Goal: Task Accomplishment & Management: Complete application form

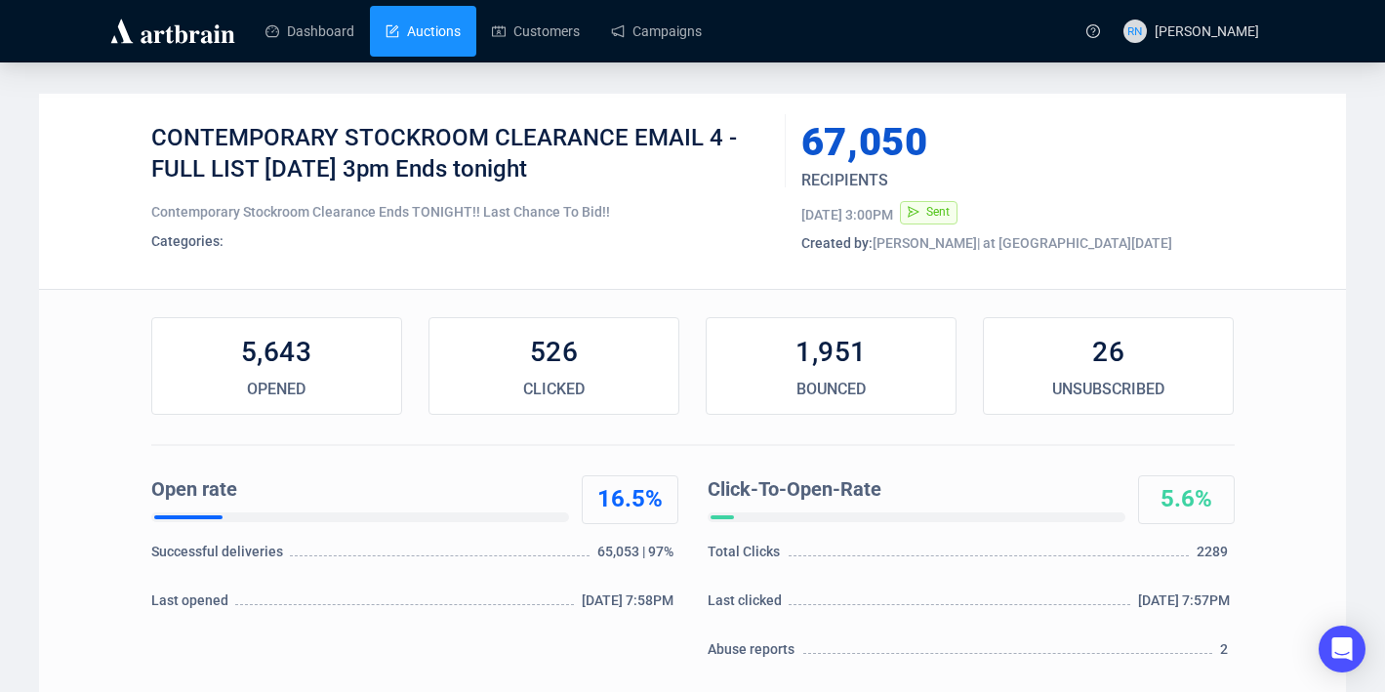
click at [441, 21] on link "Auctions" at bounding box center [423, 31] width 75 height 51
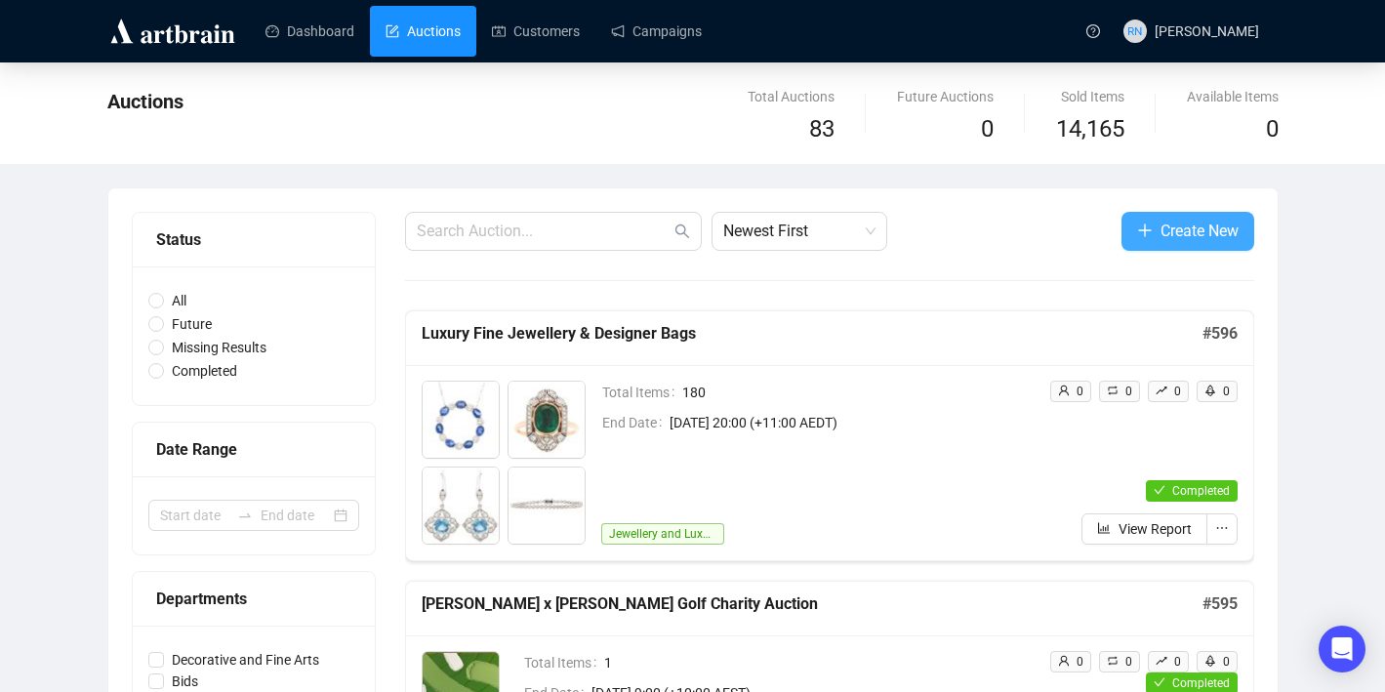
click at [1199, 246] on button "Create New" at bounding box center [1187, 231] width 133 height 39
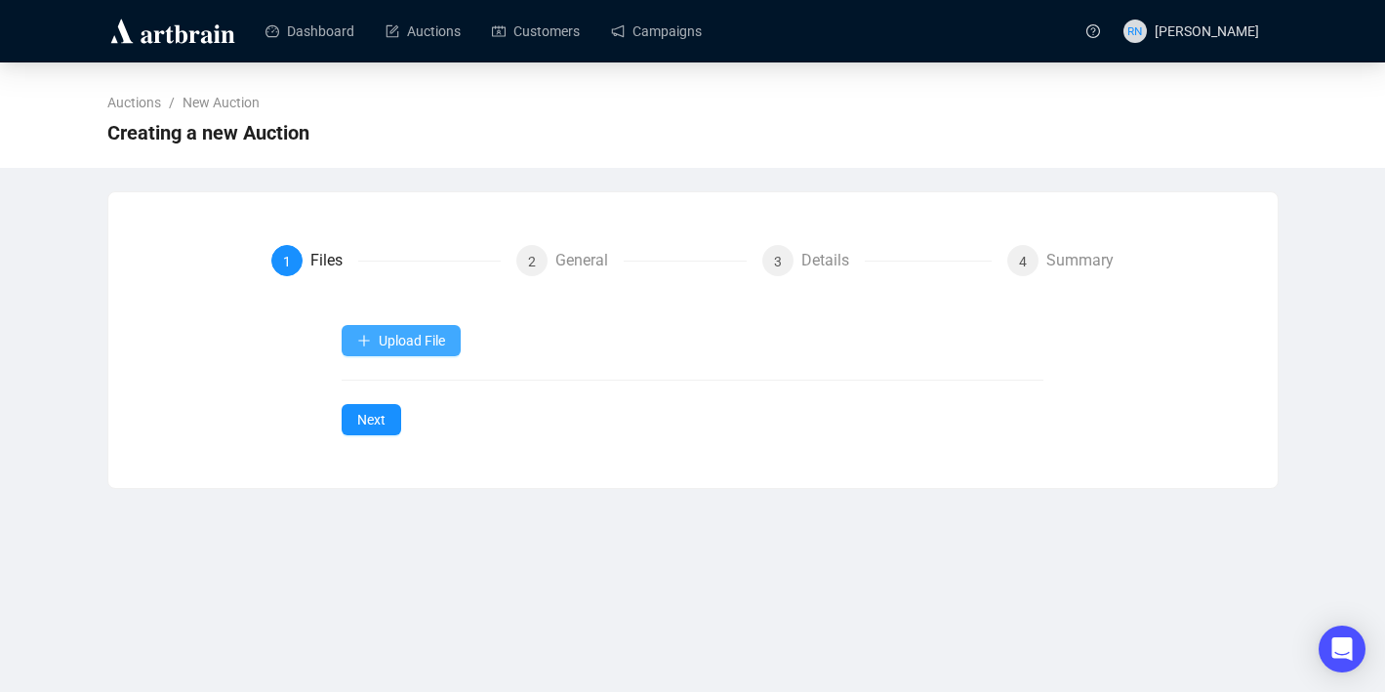
click at [436, 334] on span "Upload File" at bounding box center [412, 341] width 66 height 16
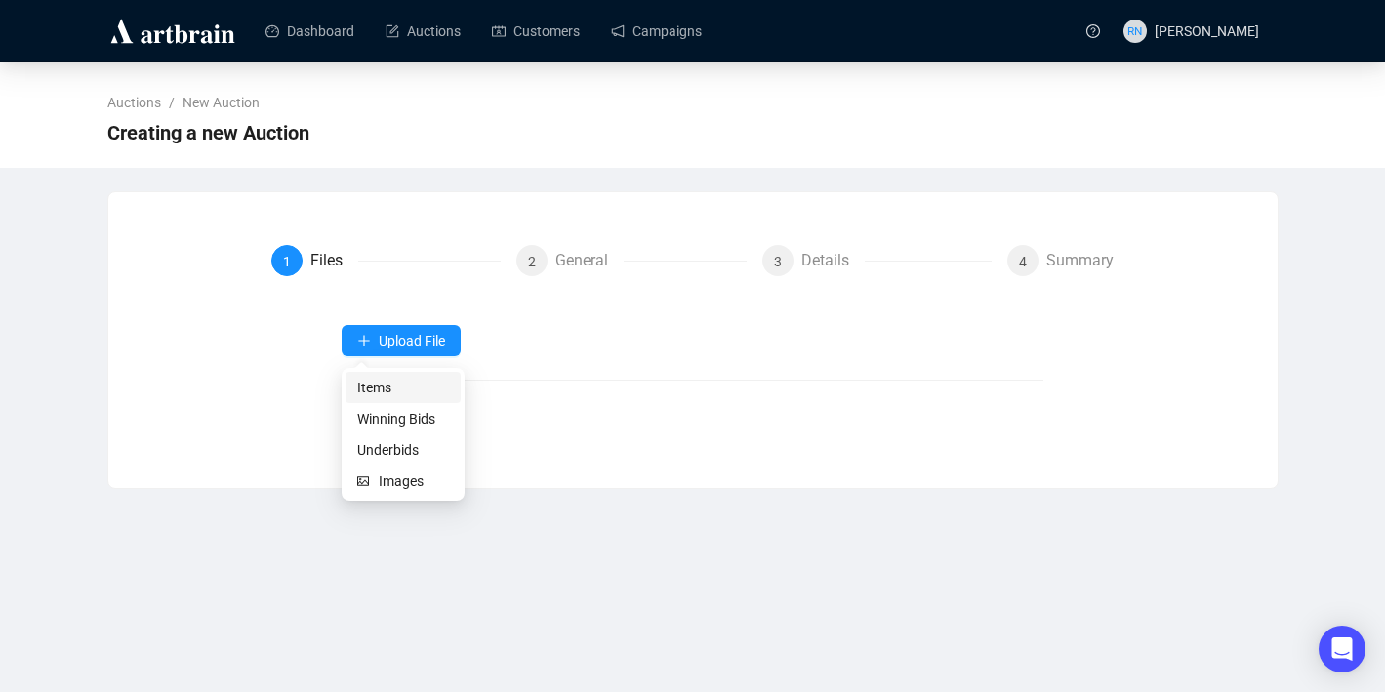
click at [405, 390] on span "Items" at bounding box center [403, 387] width 92 height 21
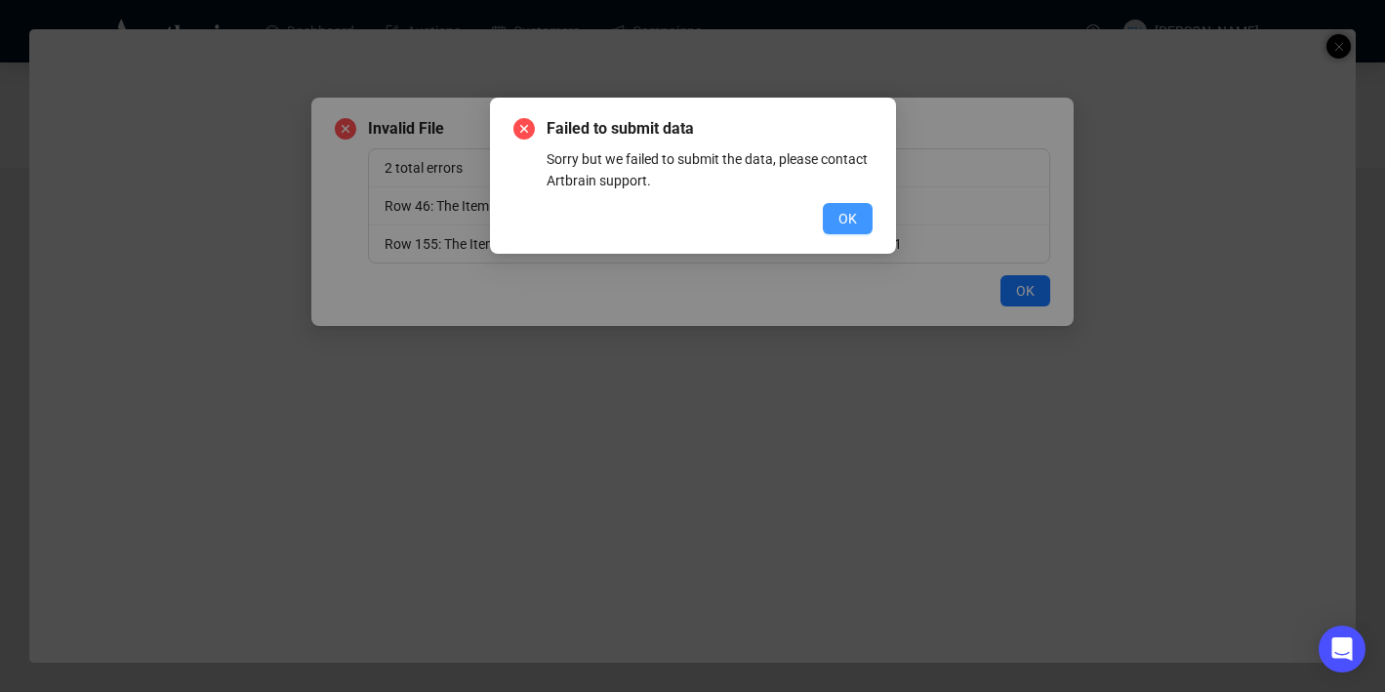
click at [850, 219] on span "OK" at bounding box center [847, 218] width 19 height 21
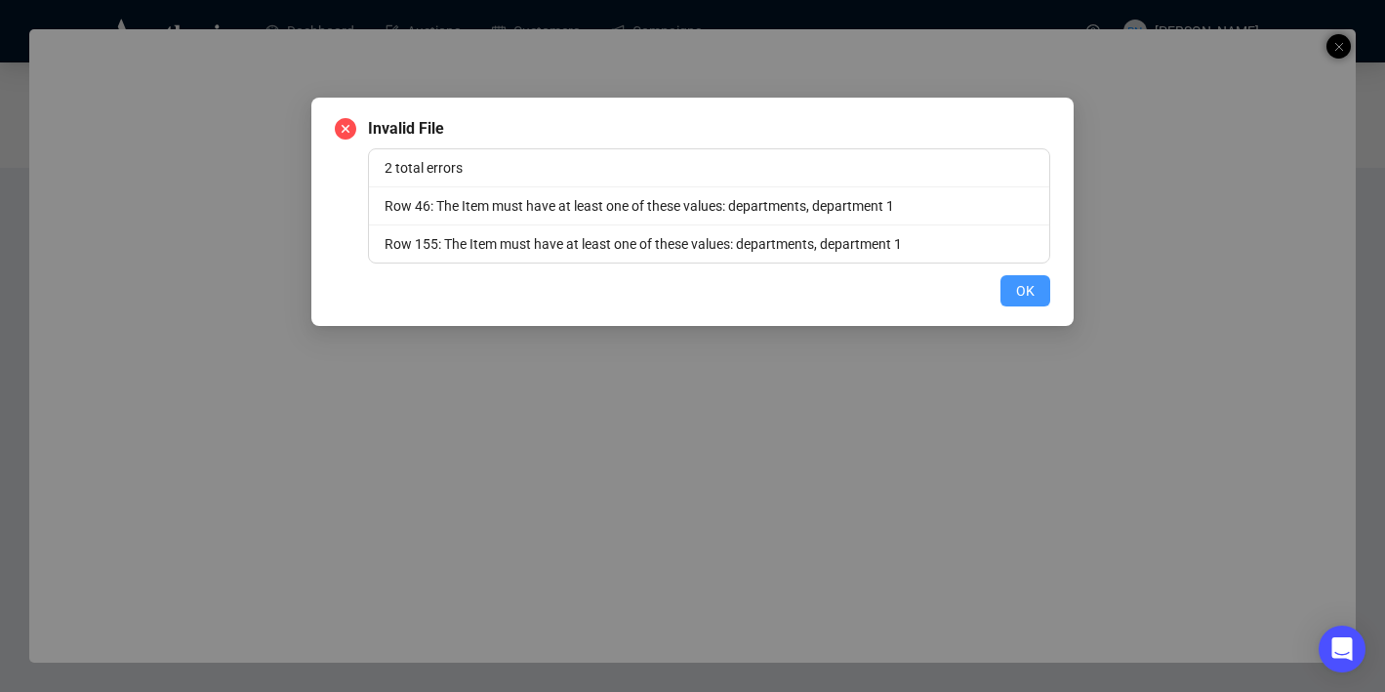
click at [1021, 293] on span "OK" at bounding box center [1025, 290] width 19 height 21
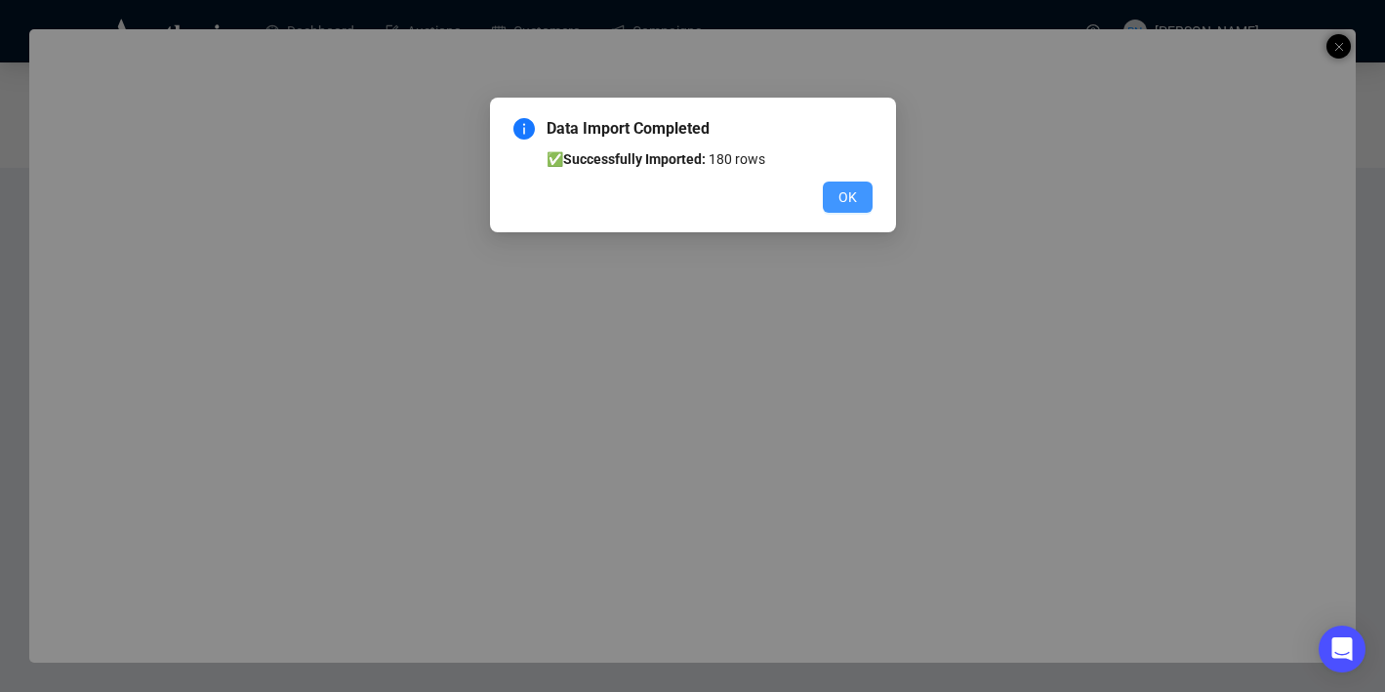
click at [848, 195] on span "OK" at bounding box center [847, 196] width 19 height 21
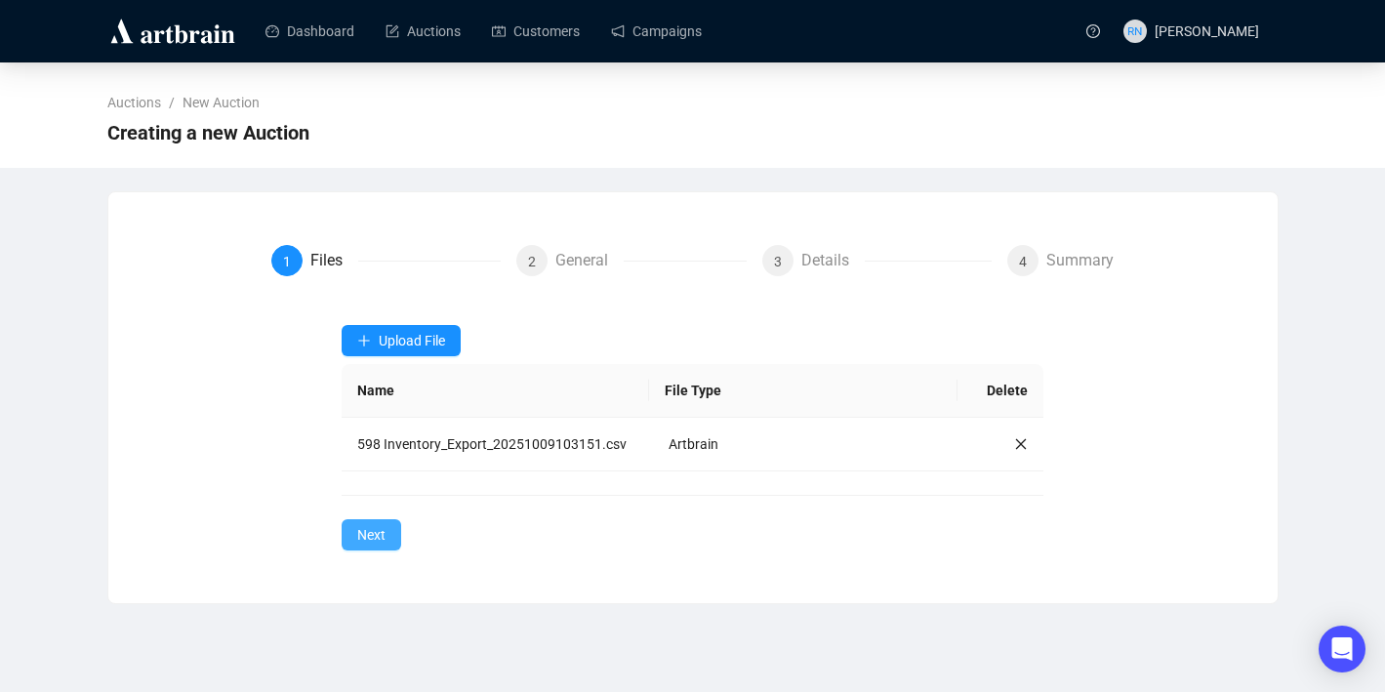
click at [394, 548] on button "Next" at bounding box center [372, 534] width 60 height 31
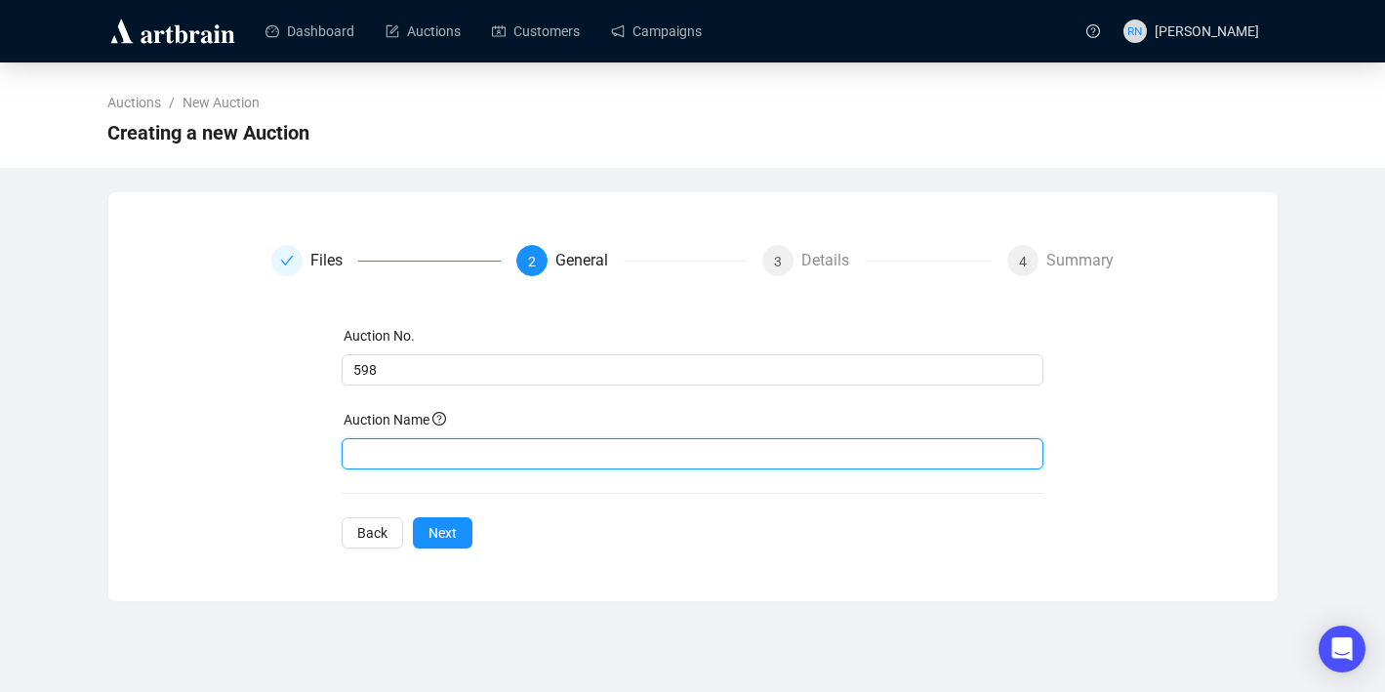
click at [389, 458] on input "text" at bounding box center [693, 453] width 702 height 31
type input "Contemporary Stockroom Clearance"
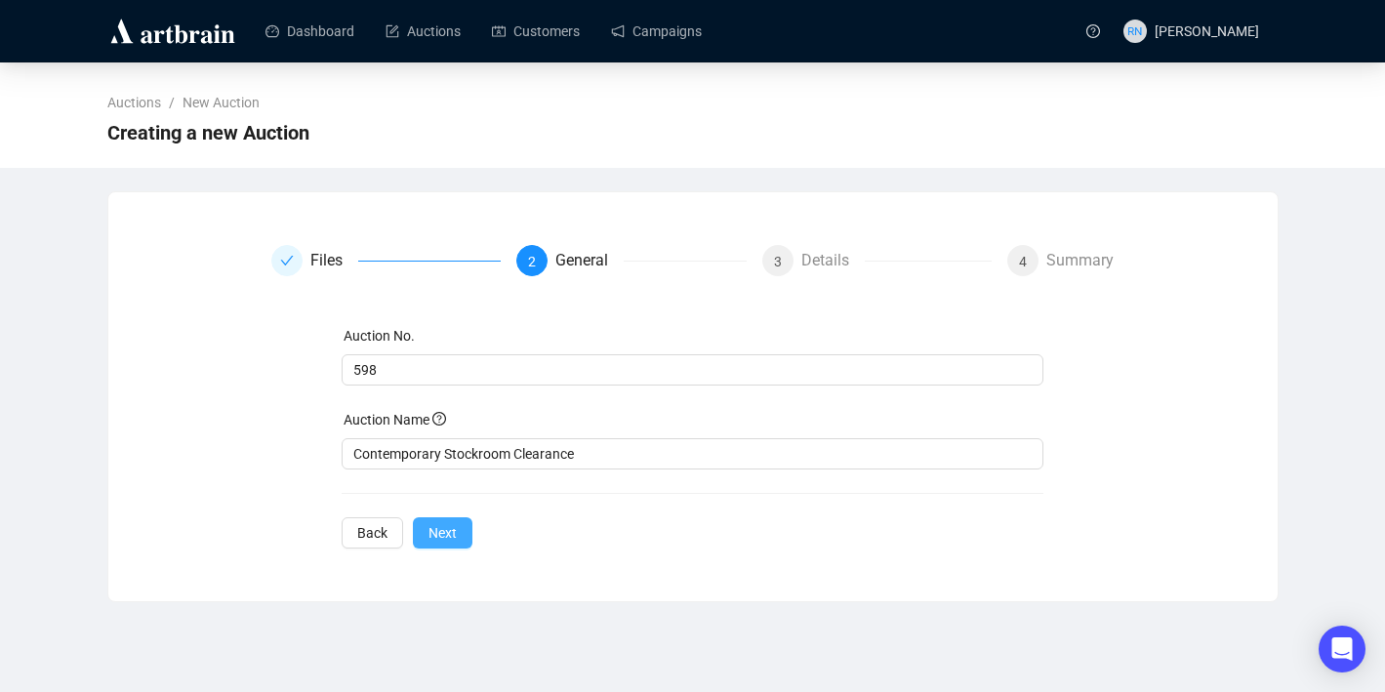
click at [460, 520] on button "Next" at bounding box center [443, 532] width 60 height 31
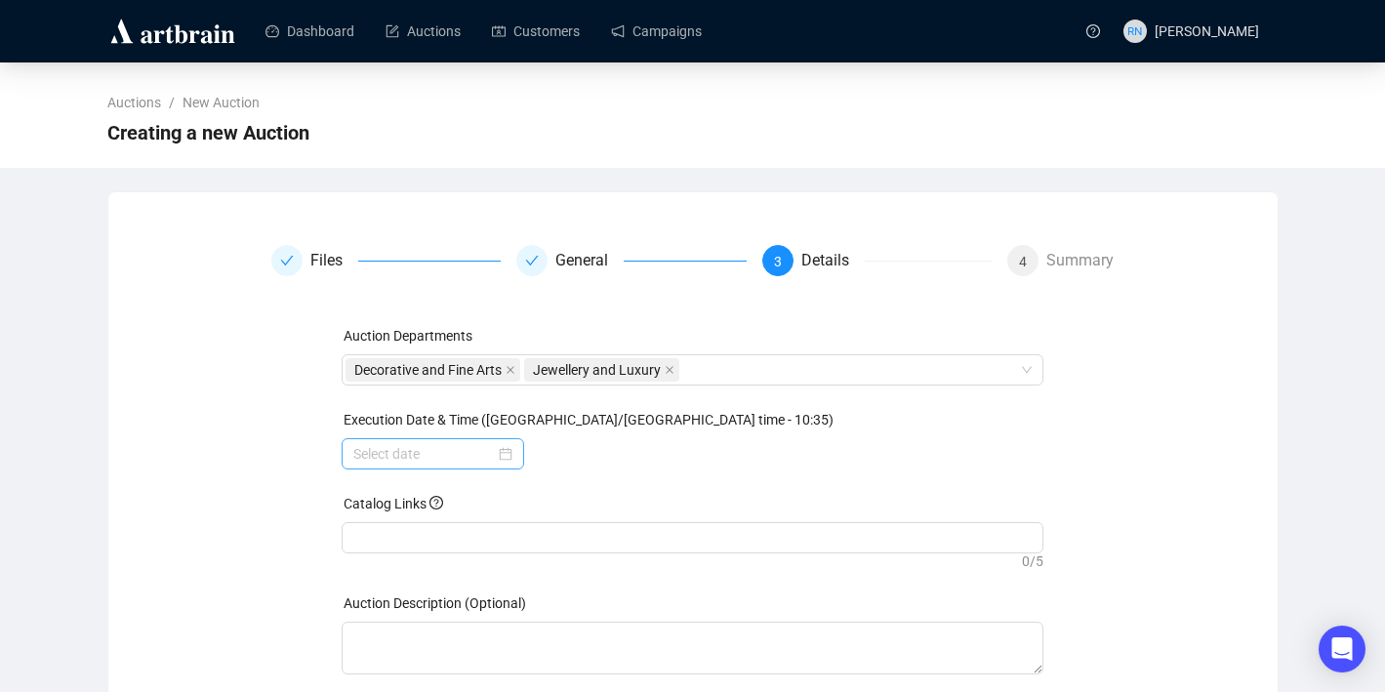
click at [495, 459] on div at bounding box center [432, 453] width 159 height 21
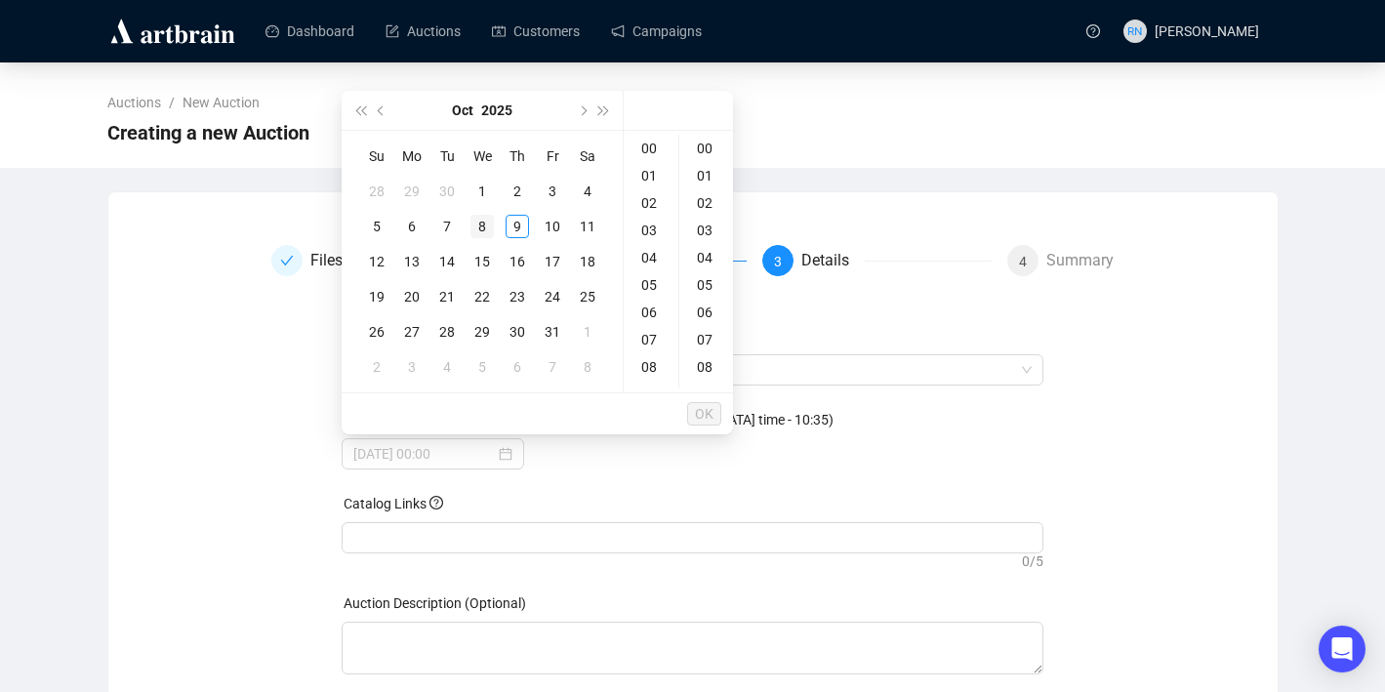
click at [487, 224] on div "8" at bounding box center [481, 226] width 23 height 23
click at [649, 336] on div "20" at bounding box center [651, 338] width 47 height 27
type input "[DATE] 20:00"
click at [707, 411] on span "OK" at bounding box center [704, 413] width 19 height 37
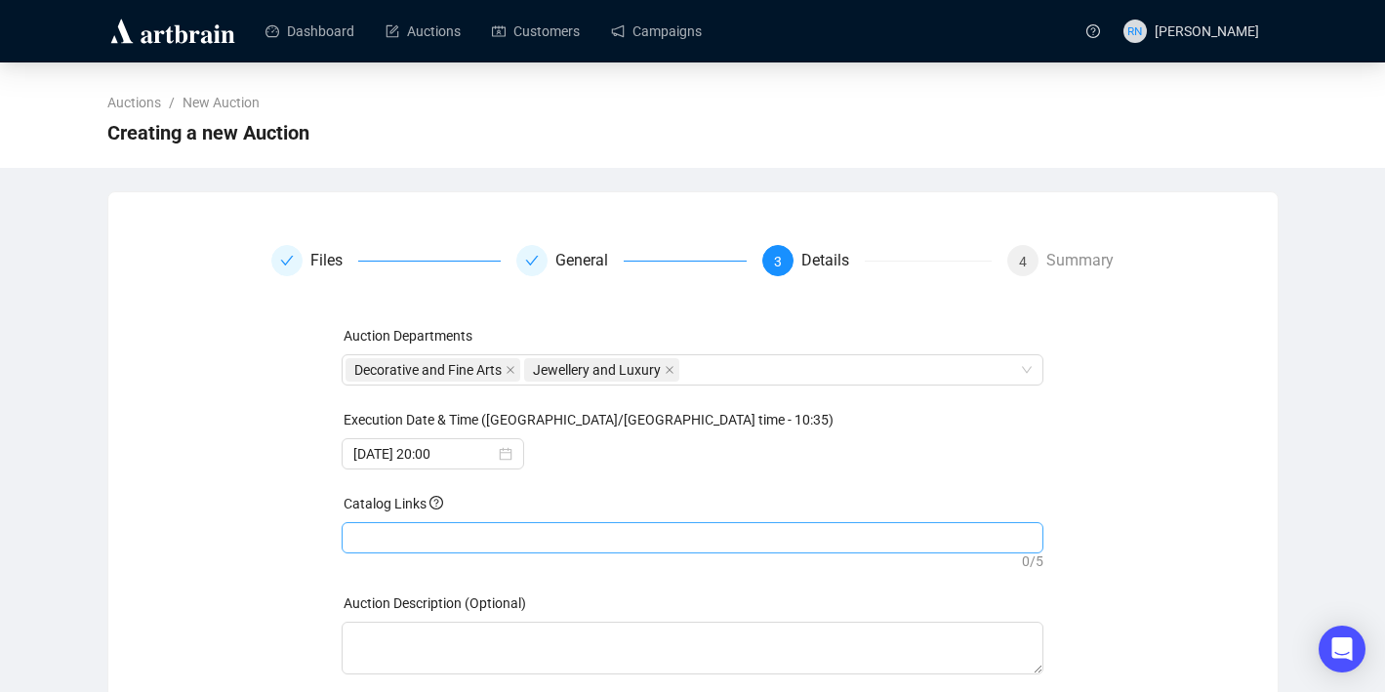
click at [453, 547] on div at bounding box center [693, 537] width 694 height 27
paste input "[URL][DOMAIN_NAME]"
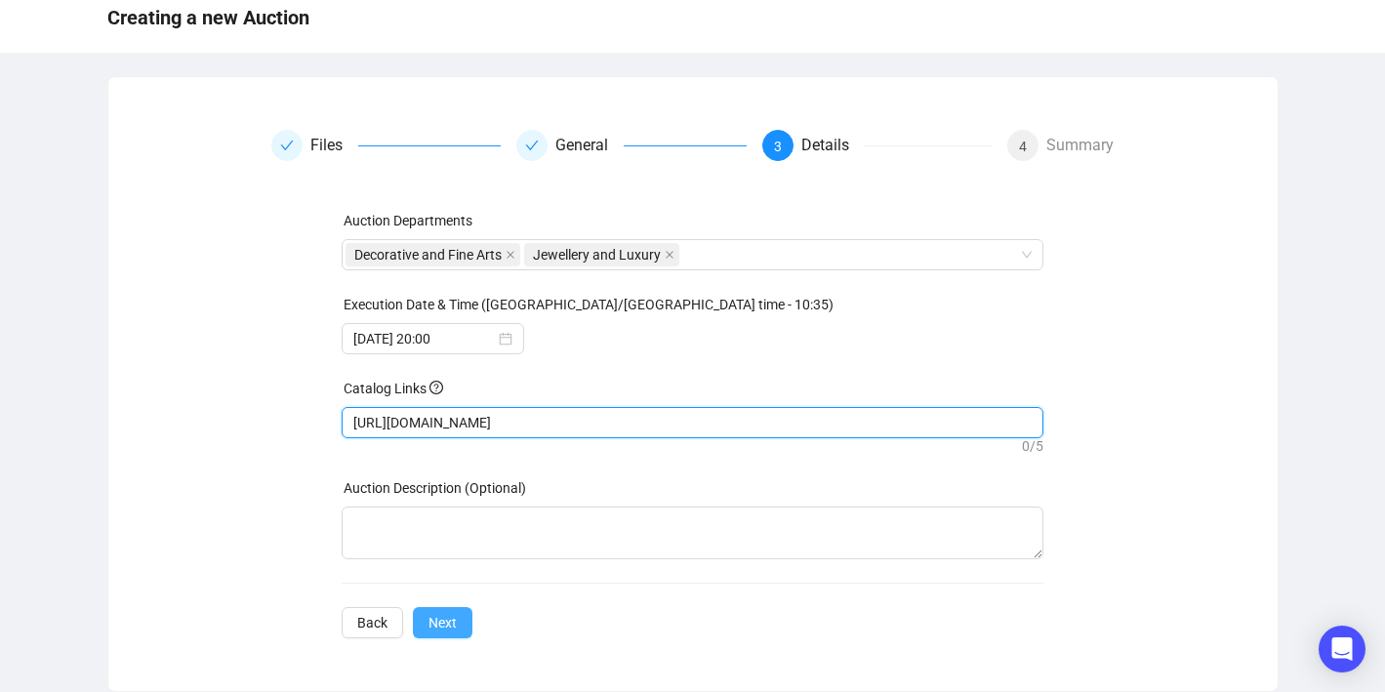
type input "[URL][DOMAIN_NAME]"
click at [457, 614] on span "Next" at bounding box center [442, 622] width 28 height 21
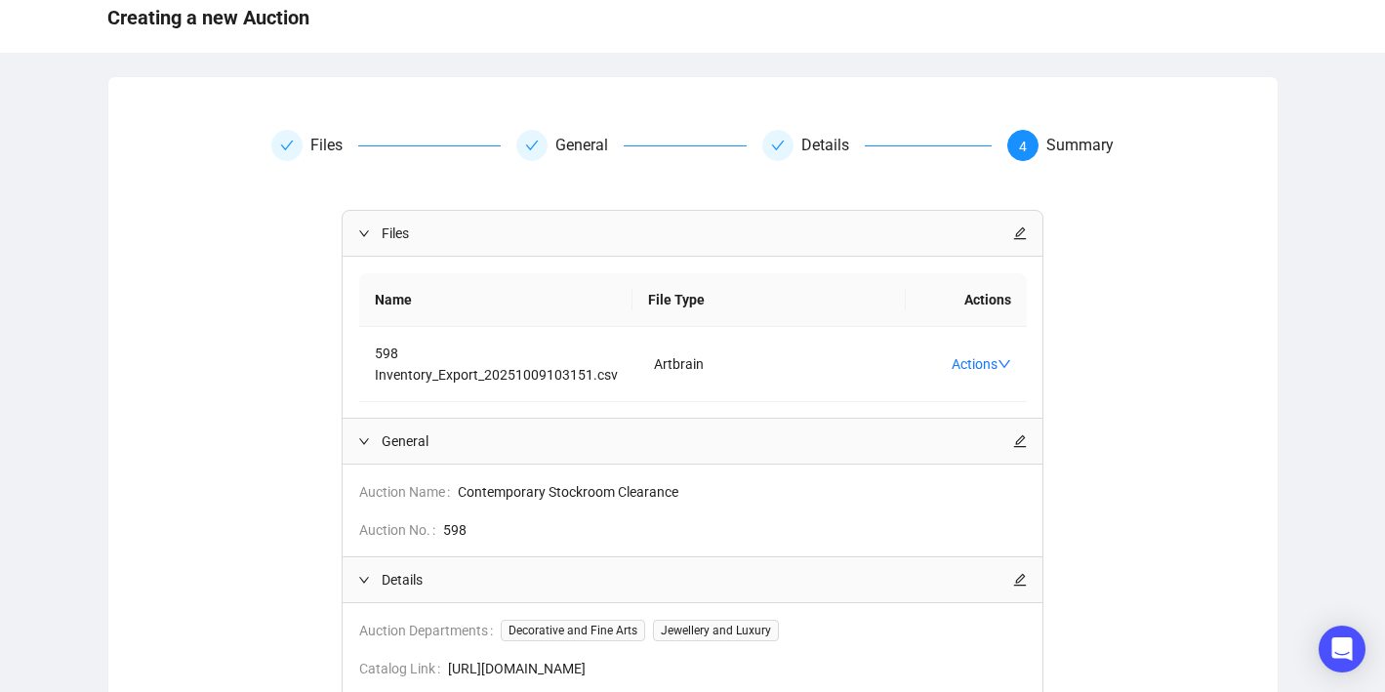
scroll to position [358, 0]
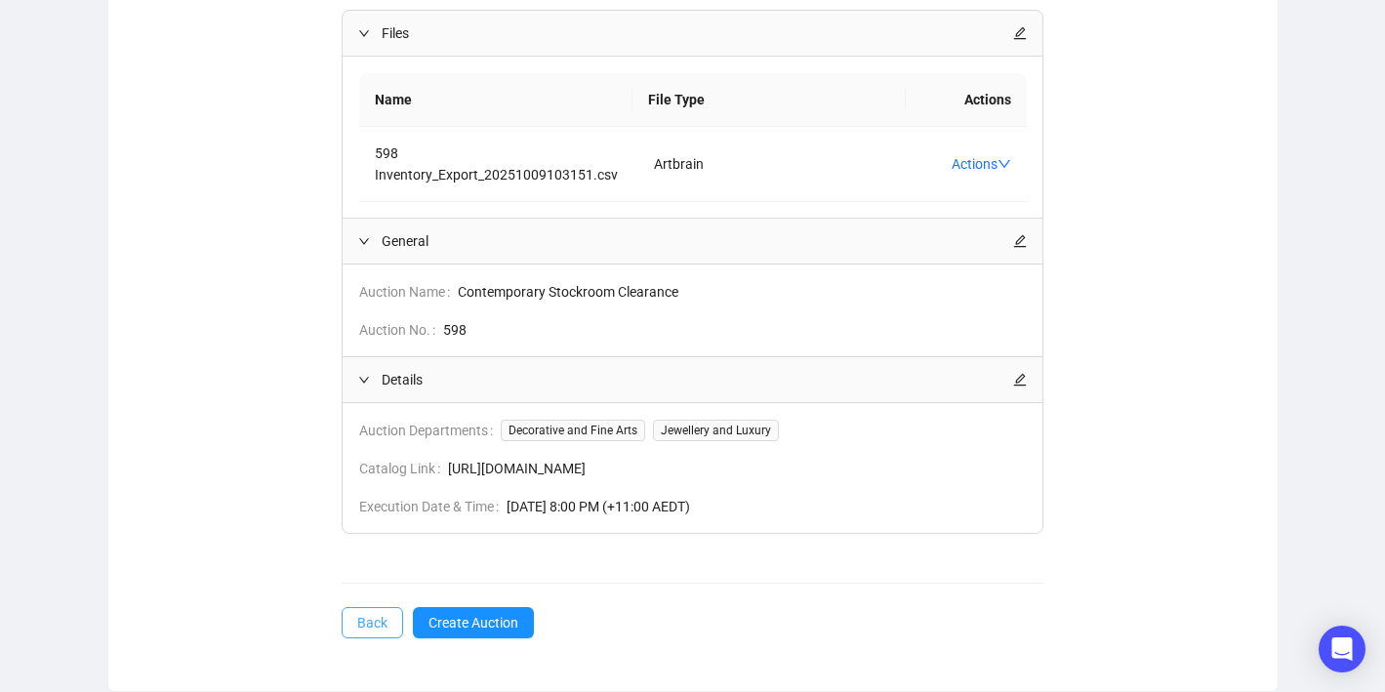
click at [373, 626] on span "Back" at bounding box center [372, 622] width 30 height 21
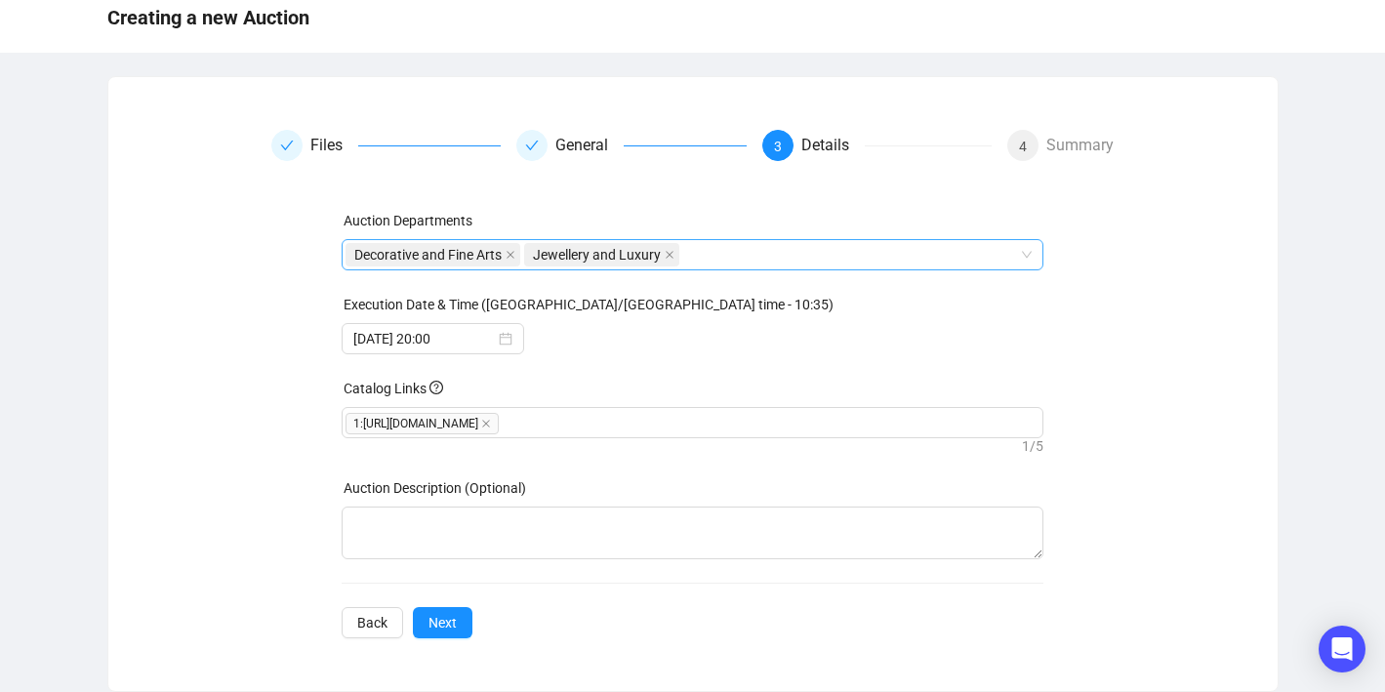
click at [742, 259] on div "Decorative and Fine Arts Jewellery and Luxury" at bounding box center [682, 254] width 673 height 27
click at [264, 474] on div "Files General 3 Details 4 Summary Auction Departments Decorative and Fine Arts …" at bounding box center [693, 384] width 1122 height 508
click at [465, 631] on button "Next" at bounding box center [443, 622] width 60 height 31
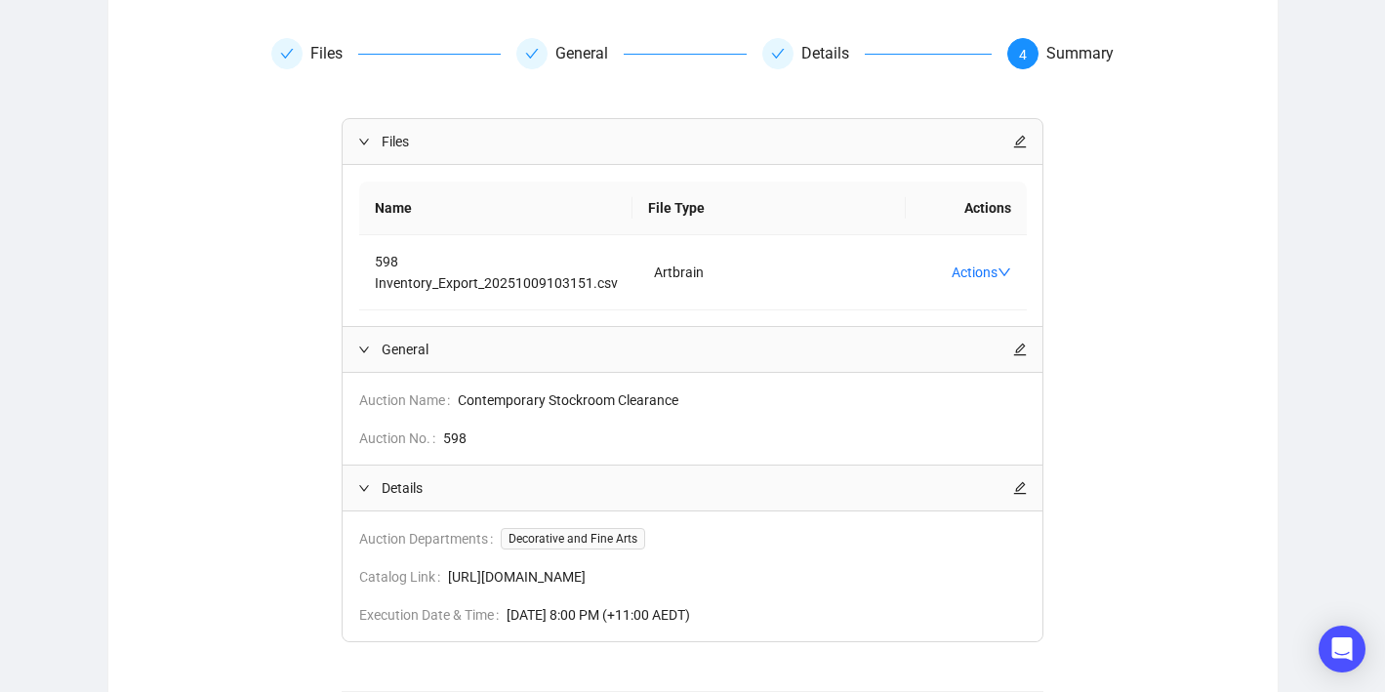
scroll to position [358, 0]
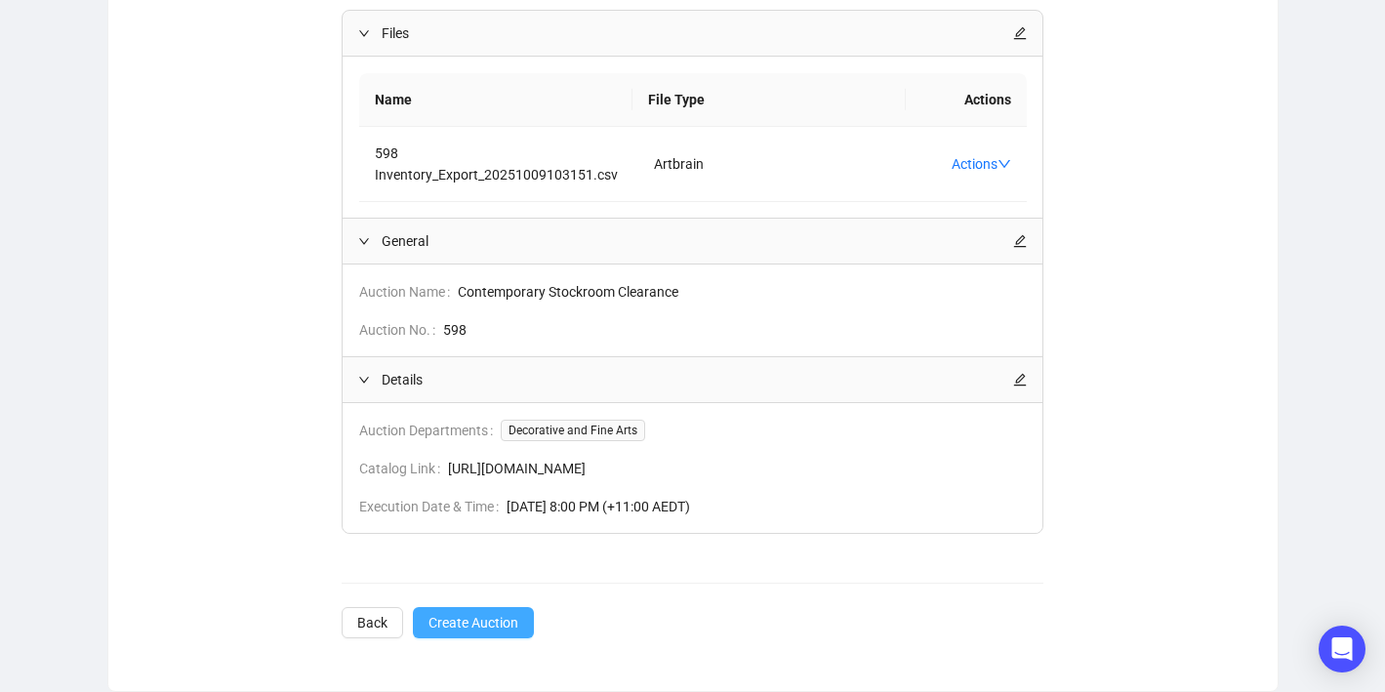
click at [475, 629] on span "Create Auction" at bounding box center [473, 622] width 90 height 21
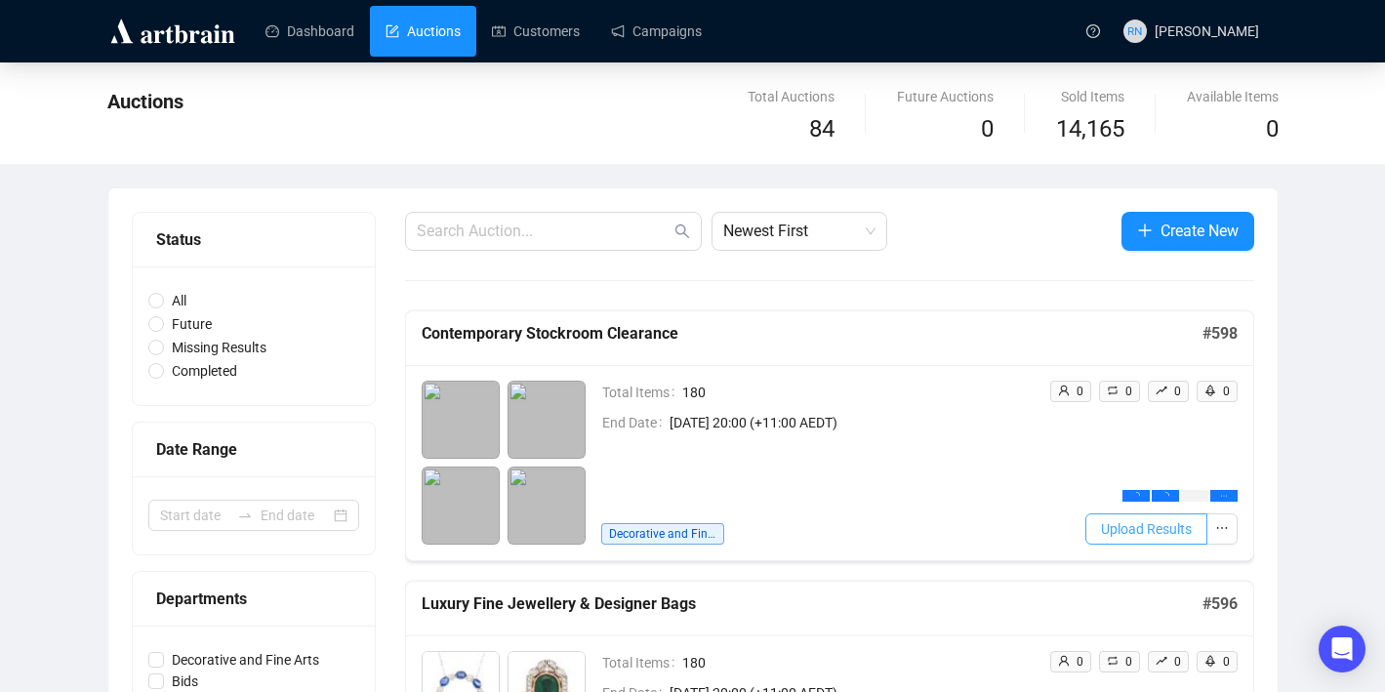
click at [1137, 530] on span "Upload Results" at bounding box center [1146, 528] width 91 height 21
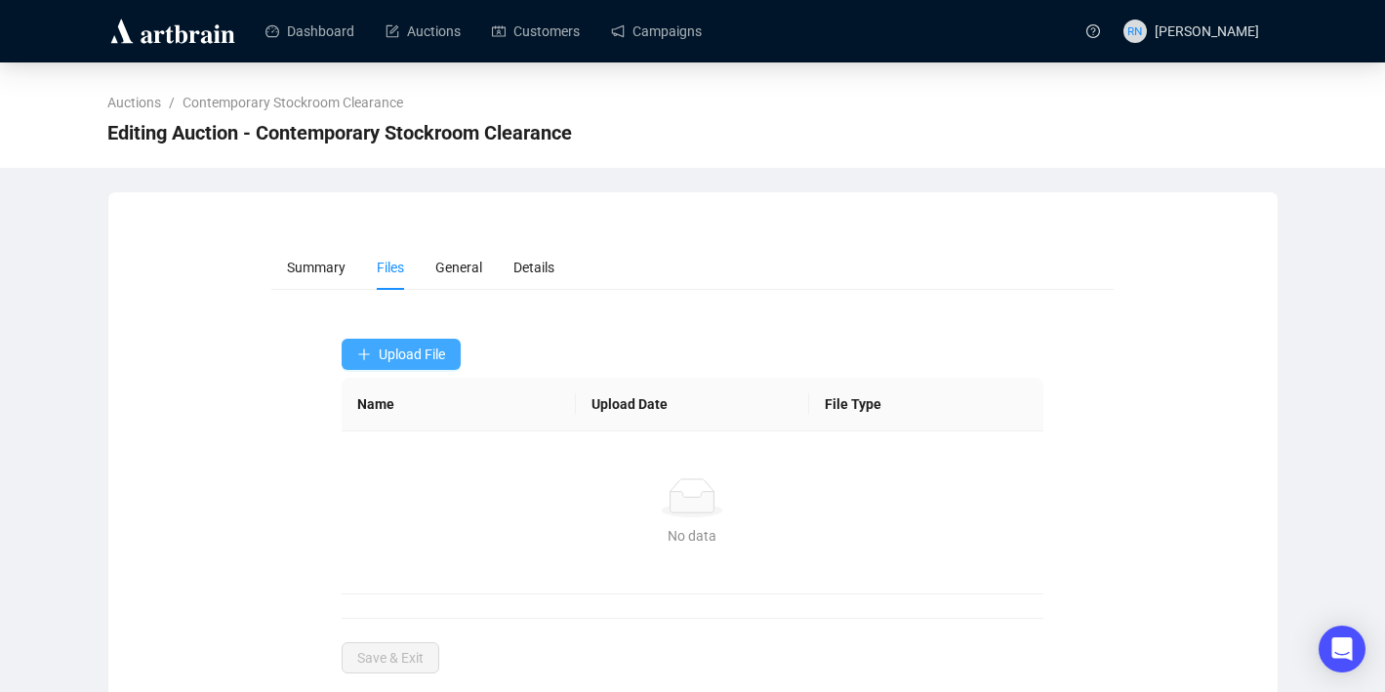
click at [458, 358] on button "Upload File" at bounding box center [401, 354] width 119 height 31
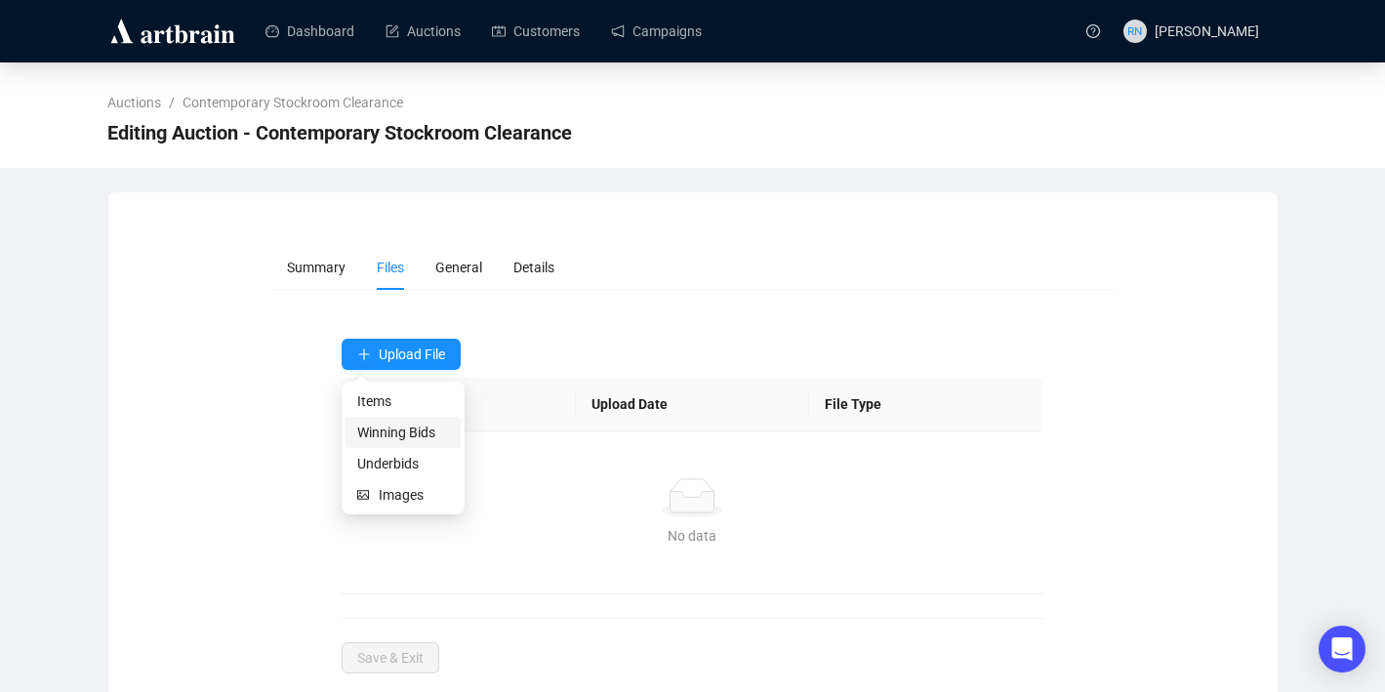
click at [440, 435] on span "Winning Bids" at bounding box center [403, 432] width 92 height 21
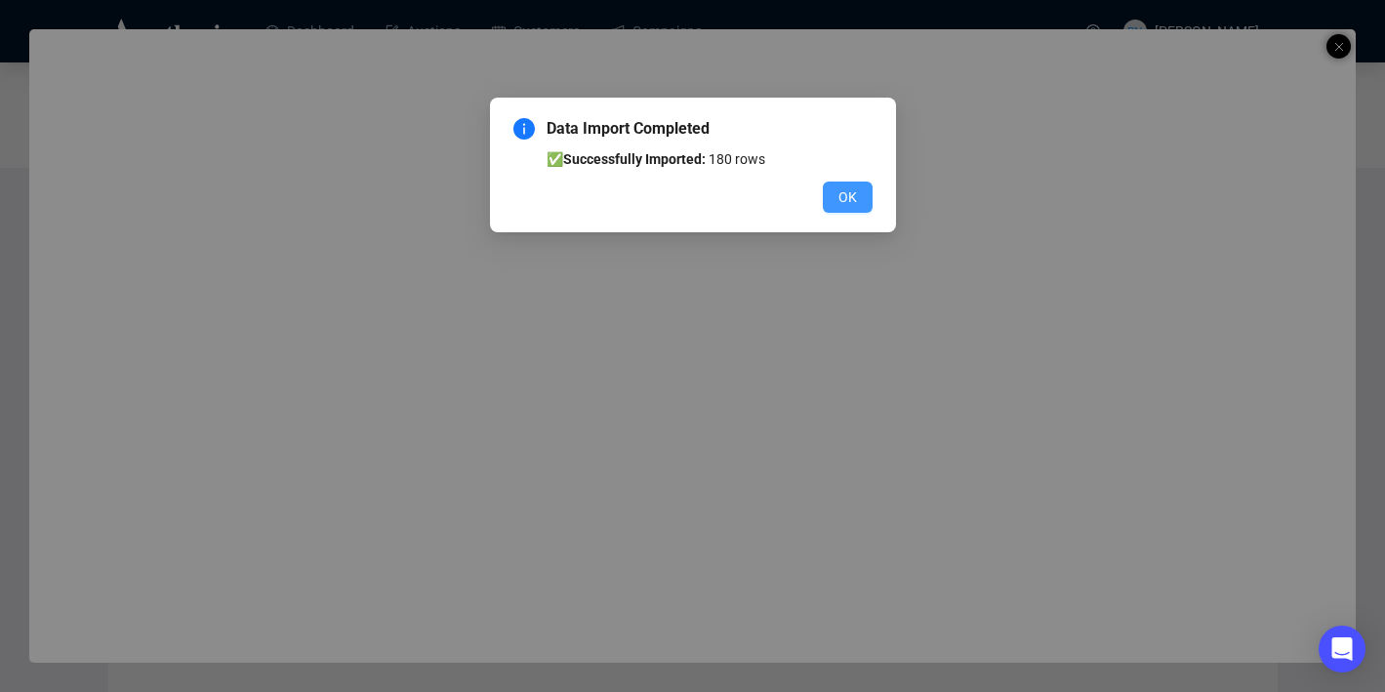
click at [842, 196] on span "OK" at bounding box center [847, 196] width 19 height 21
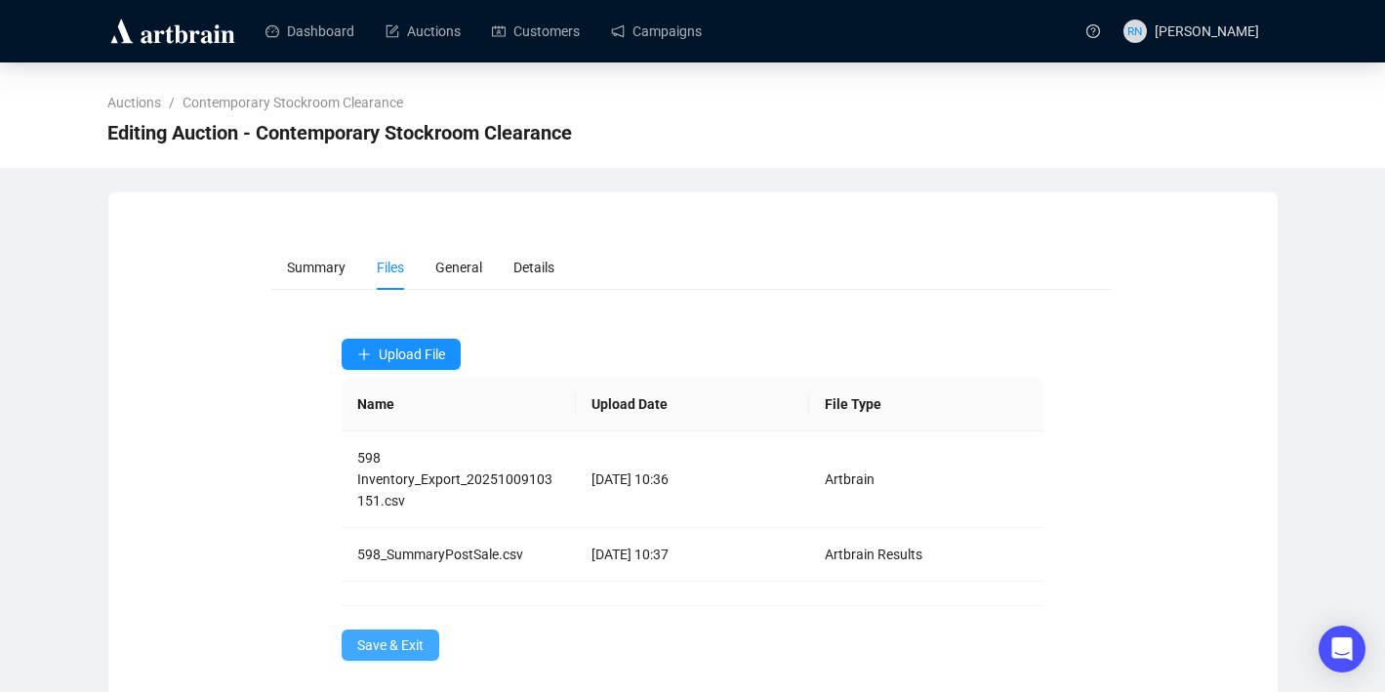
click at [396, 630] on button "Save & Exit" at bounding box center [391, 645] width 98 height 31
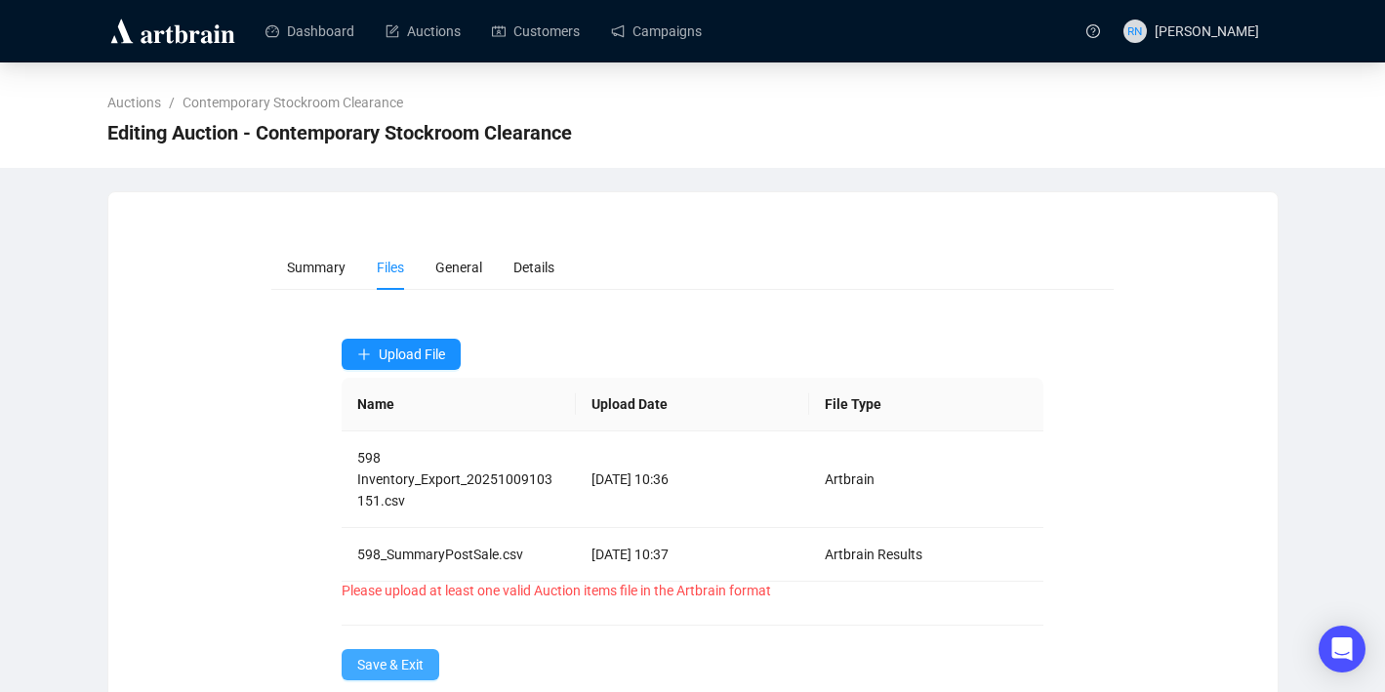
click at [395, 663] on span "Save & Exit" at bounding box center [390, 664] width 66 height 21
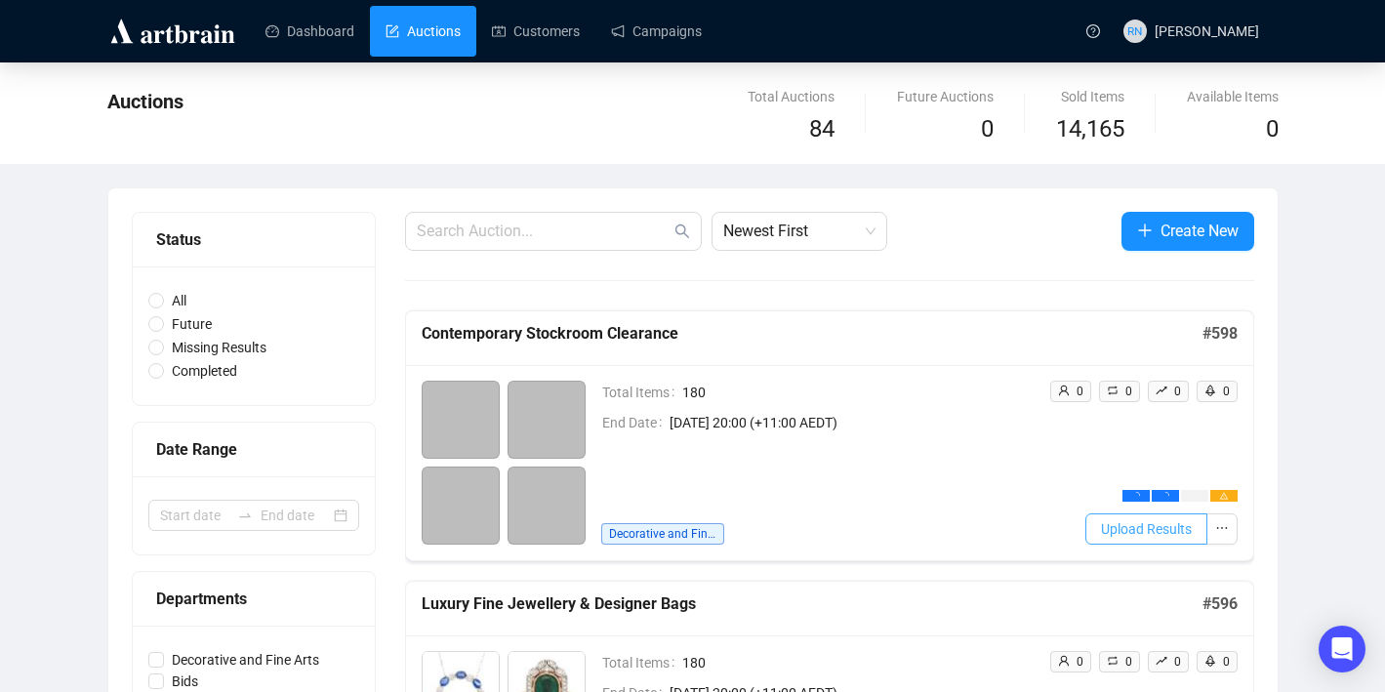
click at [1142, 535] on span "Upload Results" at bounding box center [1146, 528] width 91 height 21
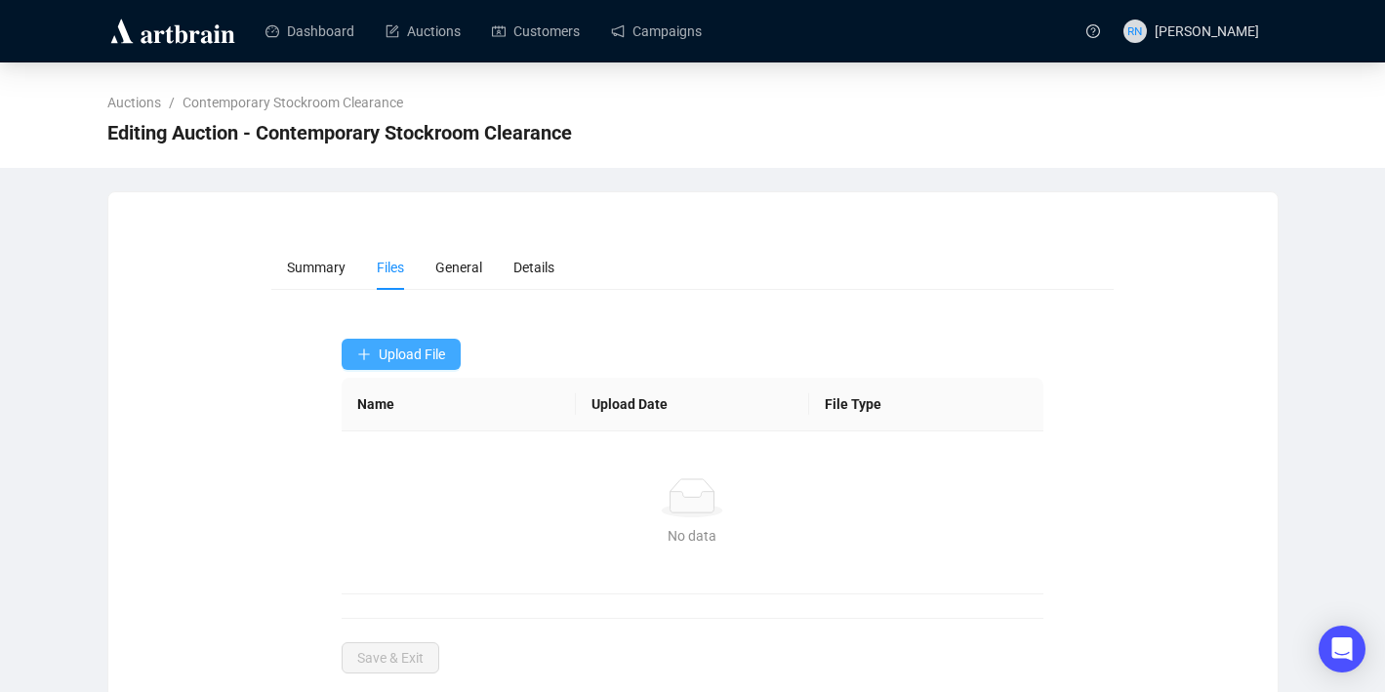
click at [419, 360] on span "Upload File" at bounding box center [412, 354] width 66 height 16
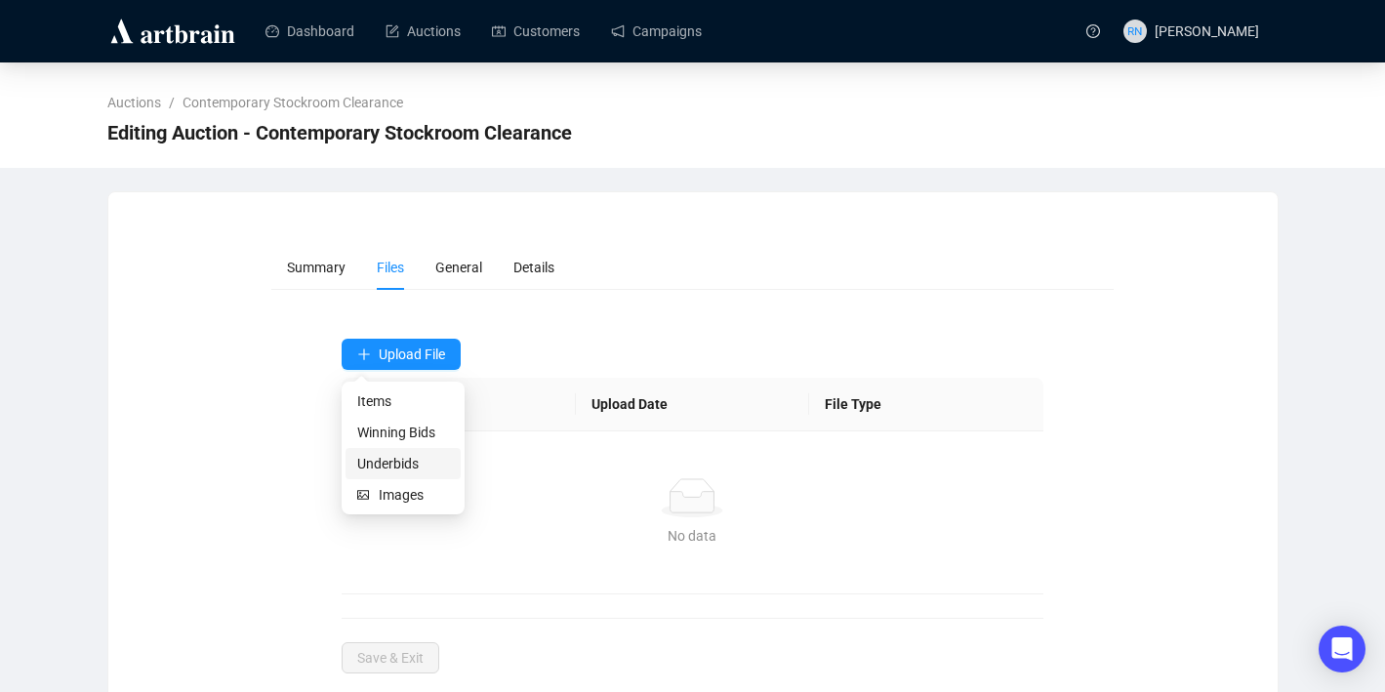
click at [416, 459] on span "Underbids" at bounding box center [403, 463] width 92 height 21
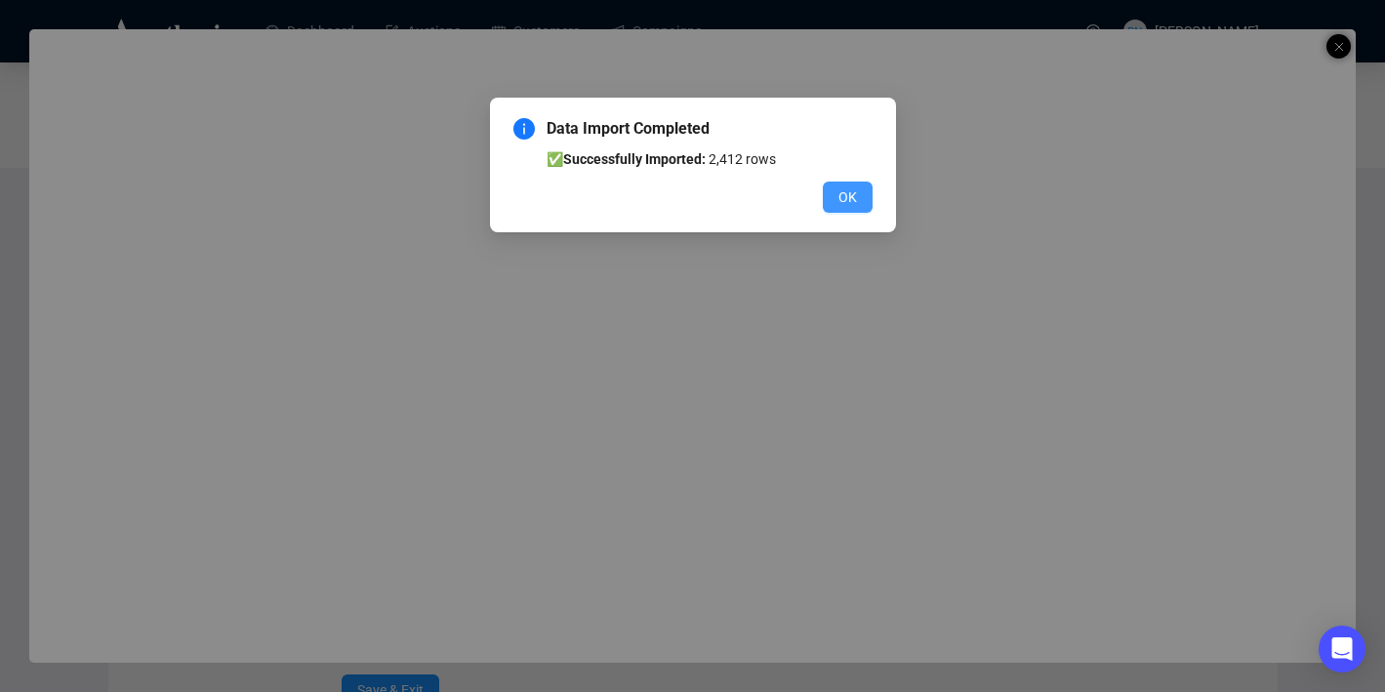
click at [844, 196] on span "OK" at bounding box center [847, 196] width 19 height 21
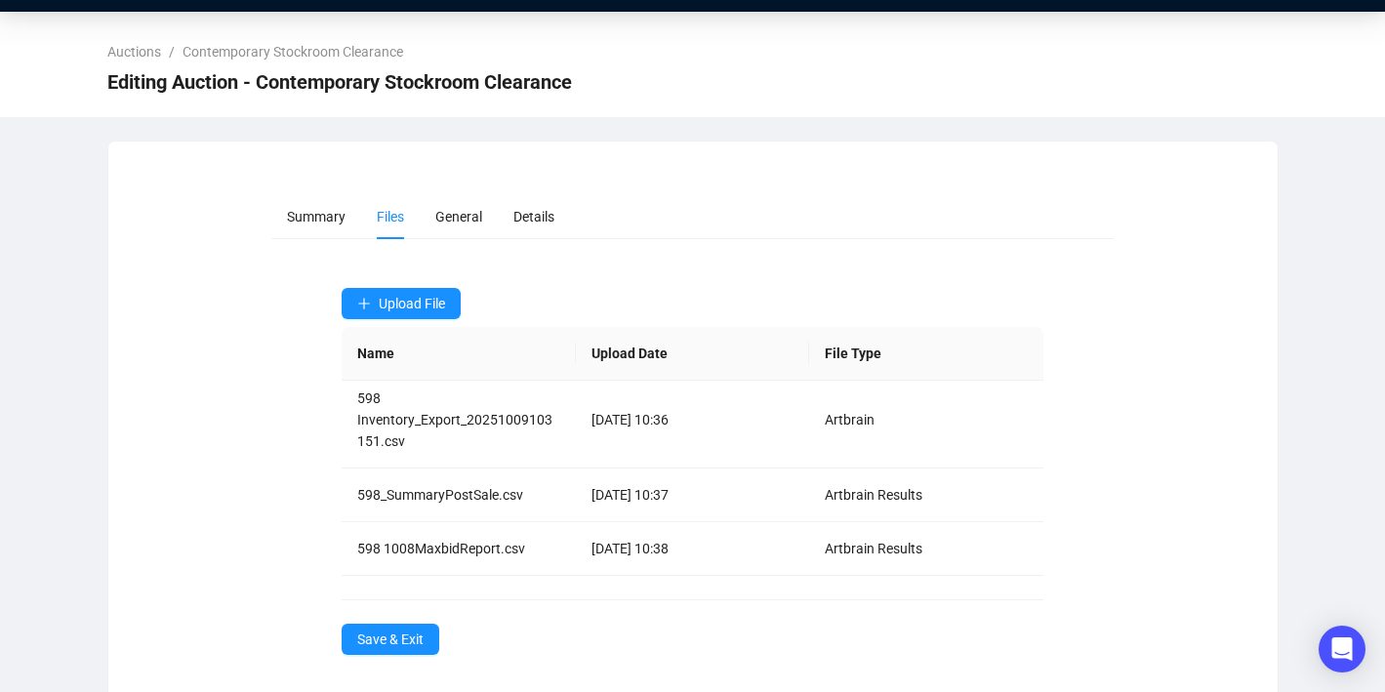
scroll to position [61, 0]
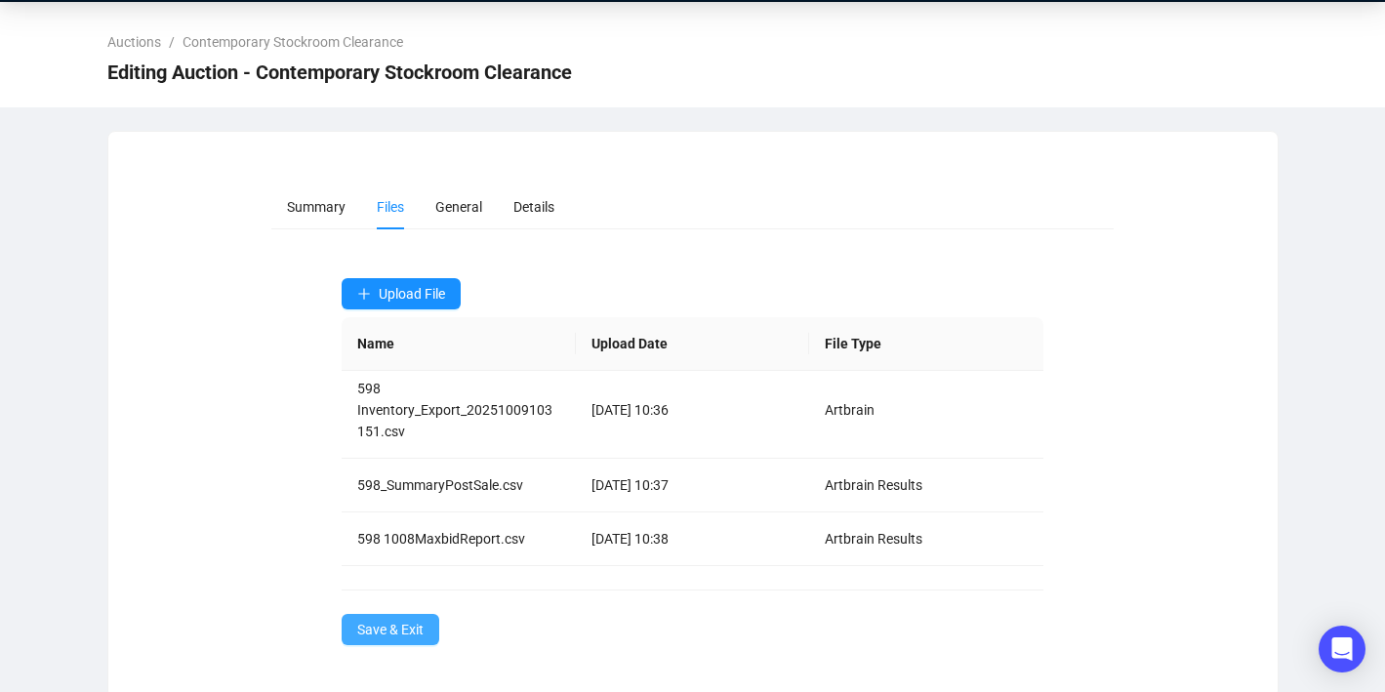
click at [382, 640] on button "Save & Exit" at bounding box center [391, 629] width 98 height 31
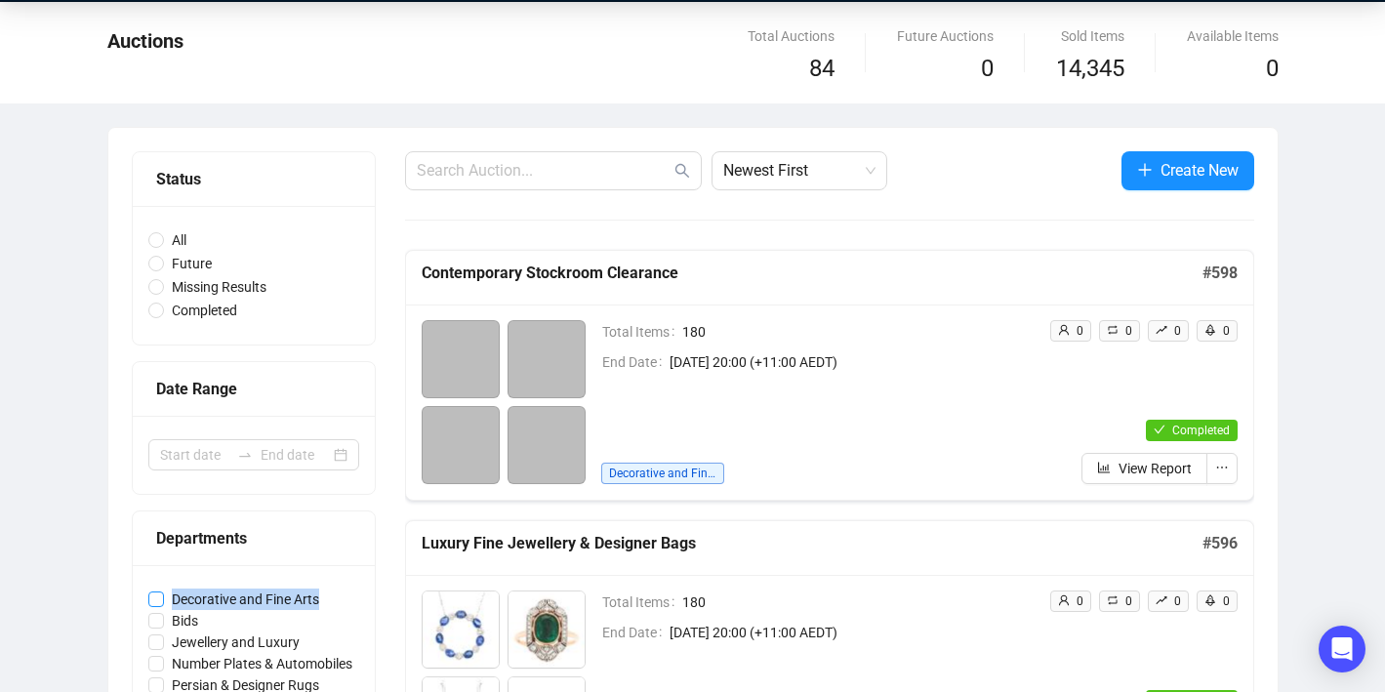
drag, startPoint x: 341, startPoint y: 591, endPoint x: 175, endPoint y: 597, distance: 166.0
click at [175, 597] on label "Decorative and Fine Arts" at bounding box center [253, 599] width 211 height 21
copy span "Decorative and Fine Arts"
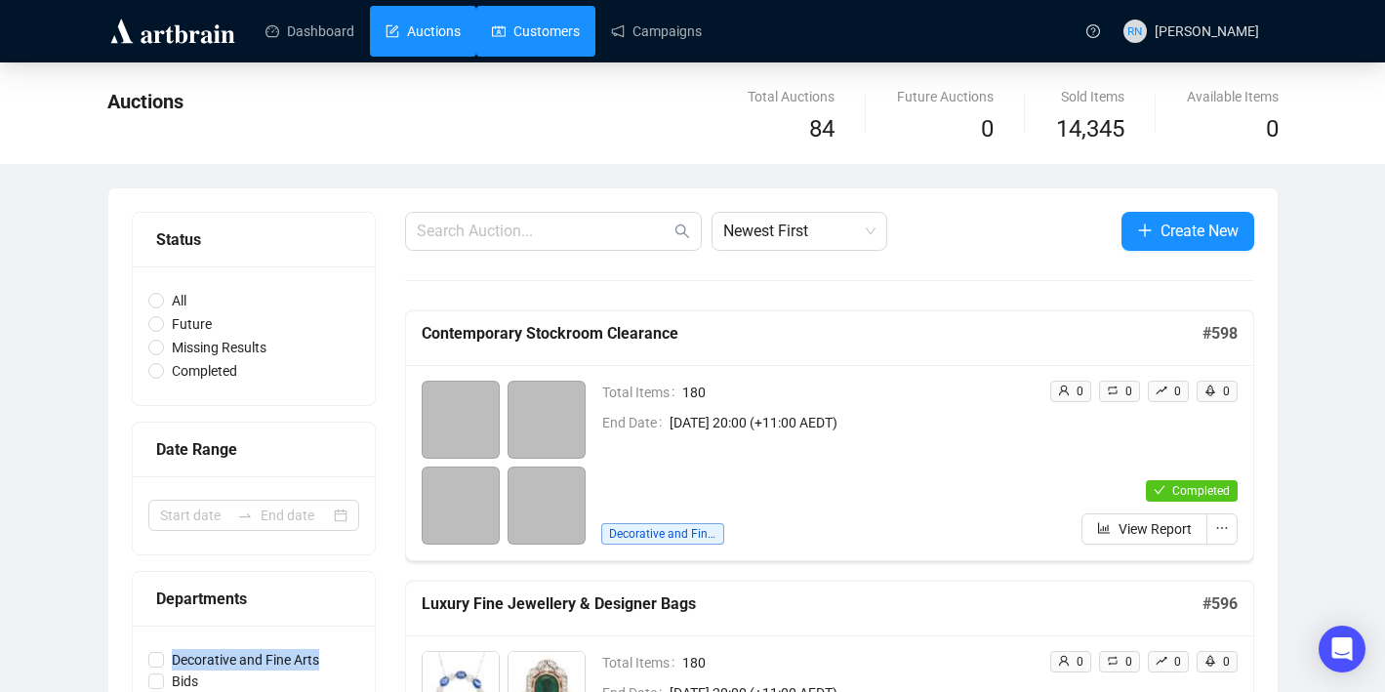
click at [536, 35] on link "Customers" at bounding box center [536, 31] width 88 height 51
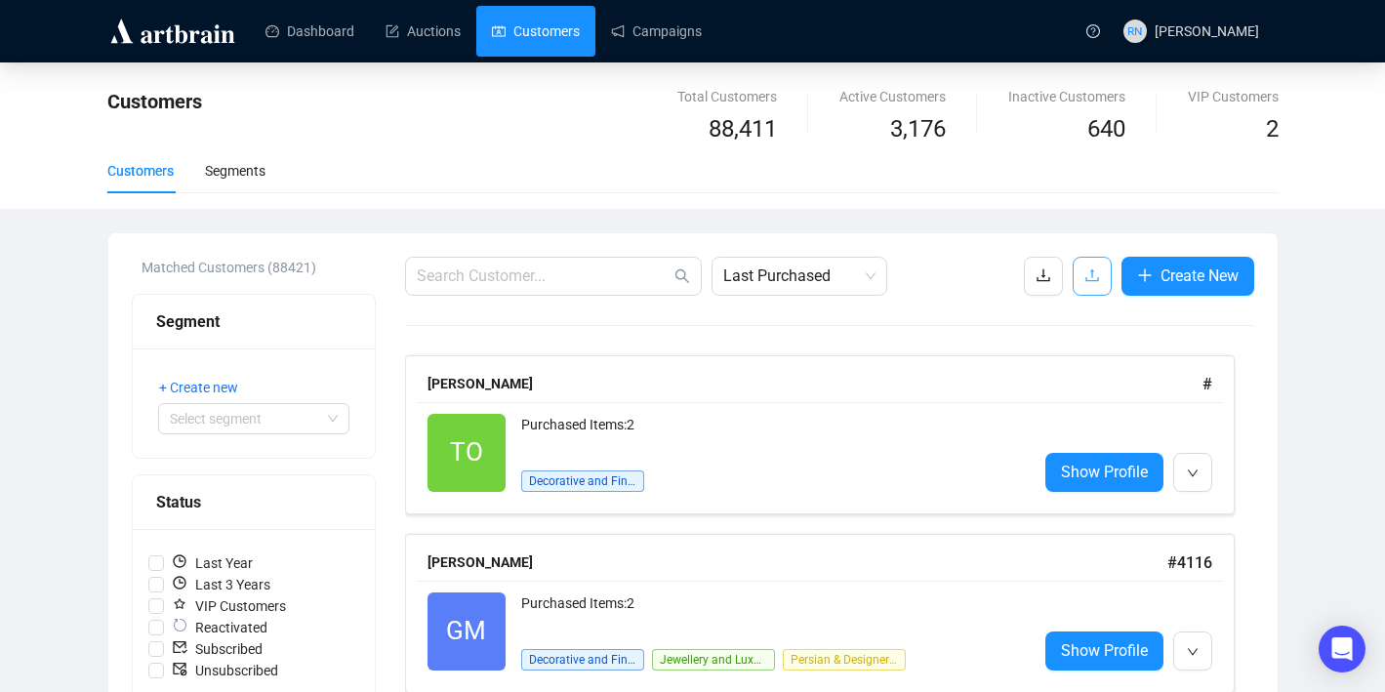
click at [1093, 278] on icon "upload" at bounding box center [1092, 275] width 16 height 16
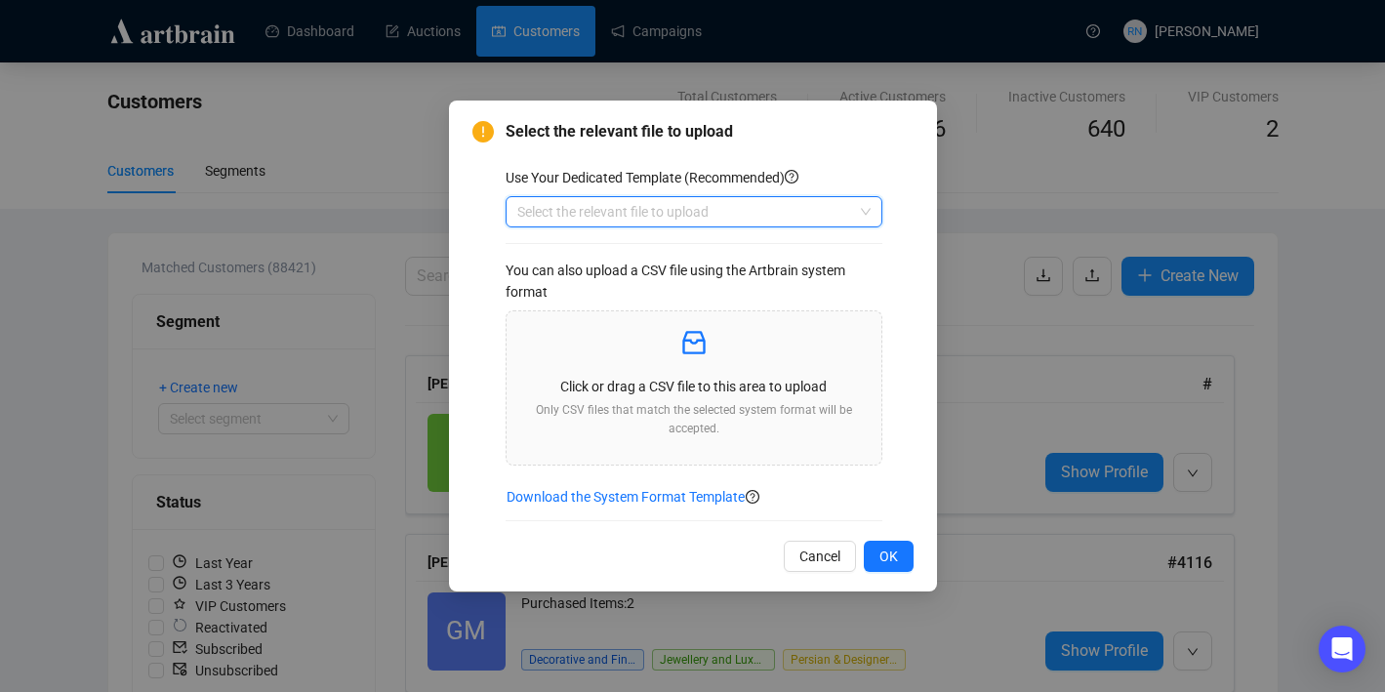
click at [649, 204] on input "search" at bounding box center [685, 211] width 336 height 29
click at [653, 257] on div "Customers" at bounding box center [694, 250] width 346 height 21
click at [647, 433] on p "Only CSV files that match the selected system format will be accepted." at bounding box center [694, 419] width 344 height 37
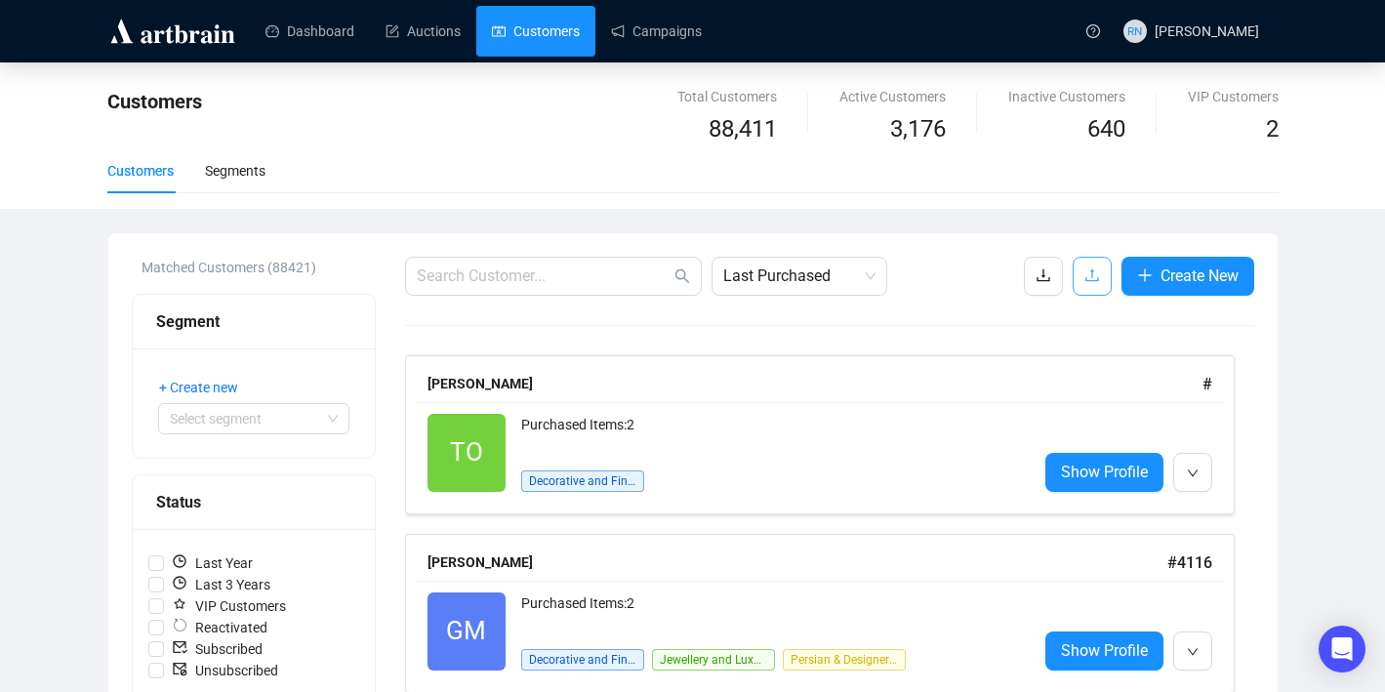
click at [1092, 277] on icon "upload" at bounding box center [1092, 275] width 16 height 16
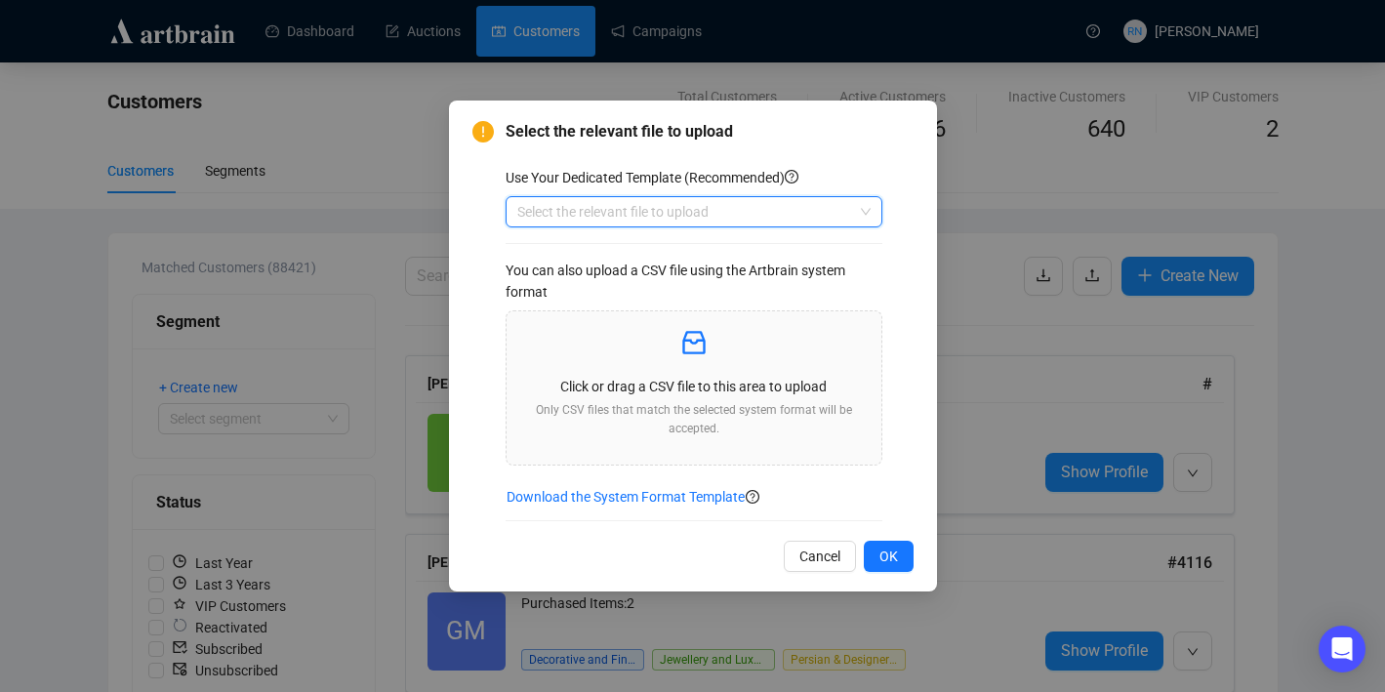
click at [668, 215] on input "search" at bounding box center [685, 211] width 336 height 29
click at [670, 252] on div "Customers" at bounding box center [694, 250] width 346 height 21
click at [650, 396] on div "Click or drag a CSV file to this area to upload Only CSV files that match the s…" at bounding box center [694, 388] width 344 height 123
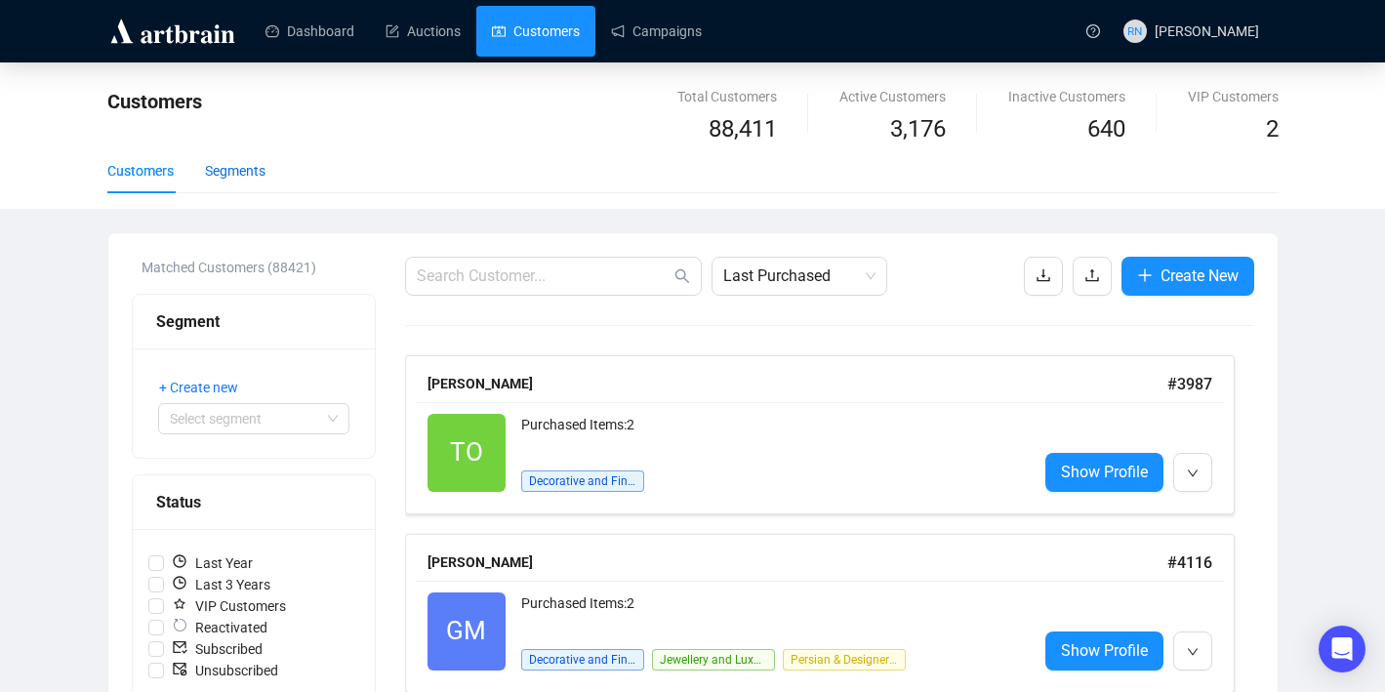
click at [257, 172] on div "Segments" at bounding box center [235, 170] width 61 height 21
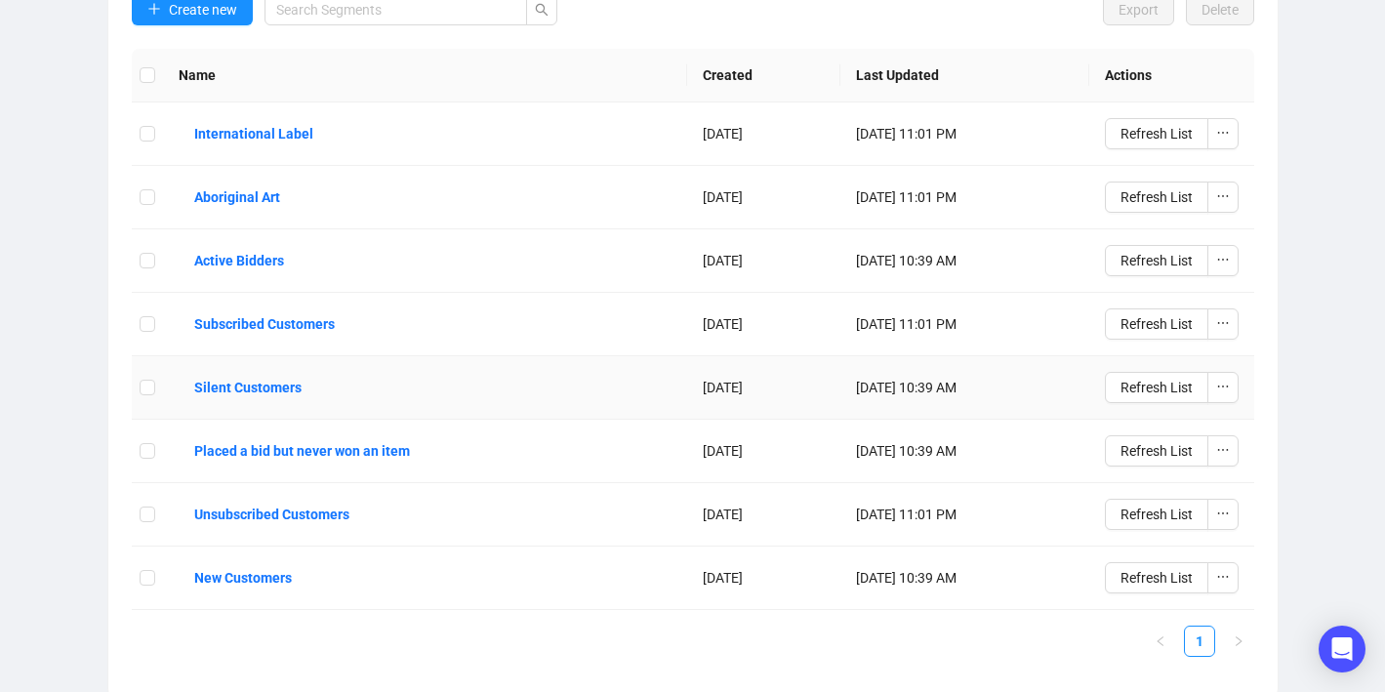
scroll to position [117, 0]
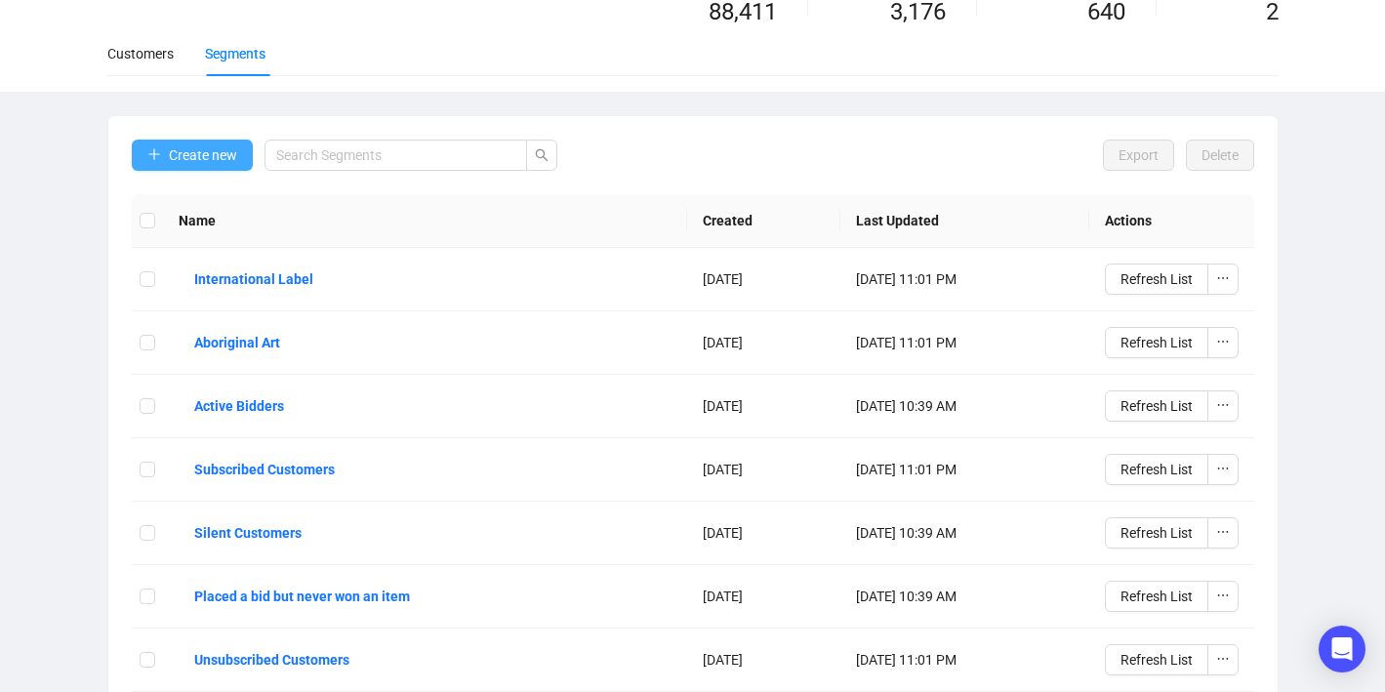
click at [195, 163] on span "Create new" at bounding box center [203, 154] width 68 height 21
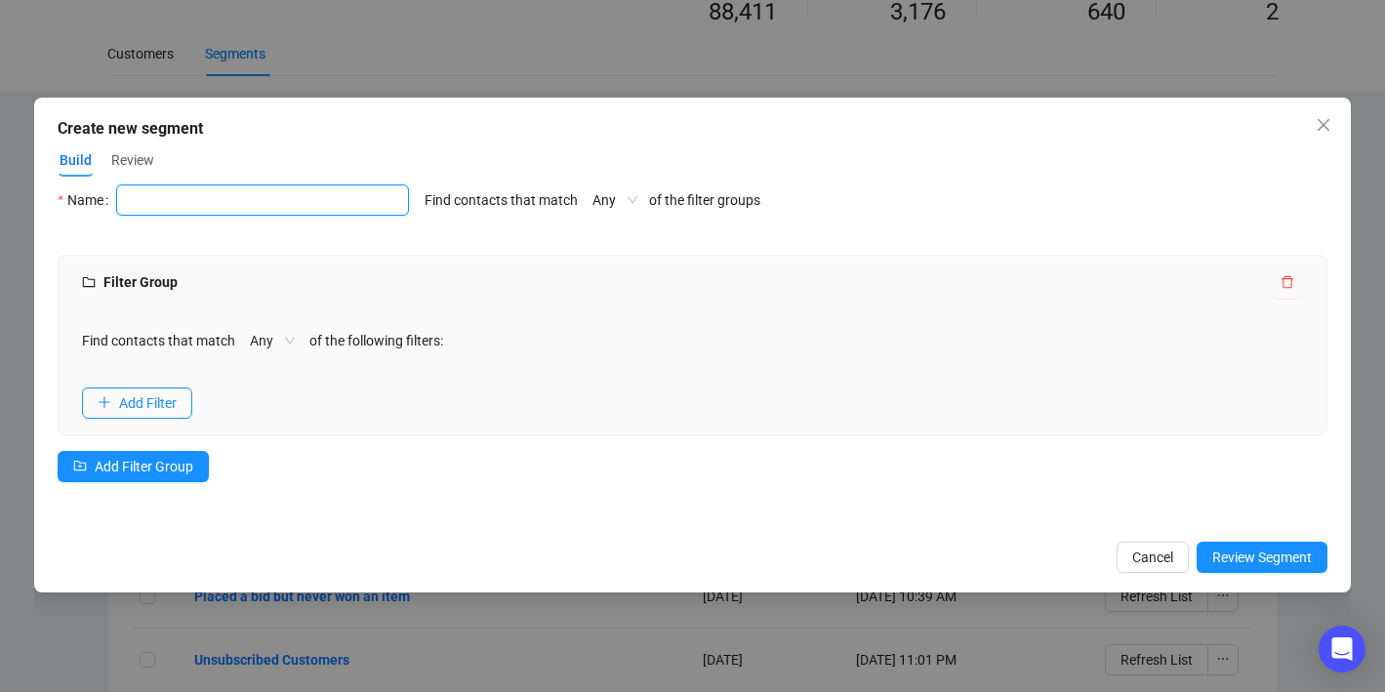
click at [196, 187] on input "text" at bounding box center [262, 199] width 293 height 31
click at [312, 201] on input "[PERSON_NAME] x [PERSON_NAME] List" at bounding box center [262, 199] width 293 height 31
type input "[PERSON_NAME] x [PERSON_NAME] Golf Charity List"
click at [439, 242] on div "Name [PERSON_NAME] x [PERSON_NAME] Golf Charity List Find contacts that match A…" at bounding box center [692, 357] width 1269 height 346
click at [145, 160] on span "Review" at bounding box center [132, 160] width 43 height 20
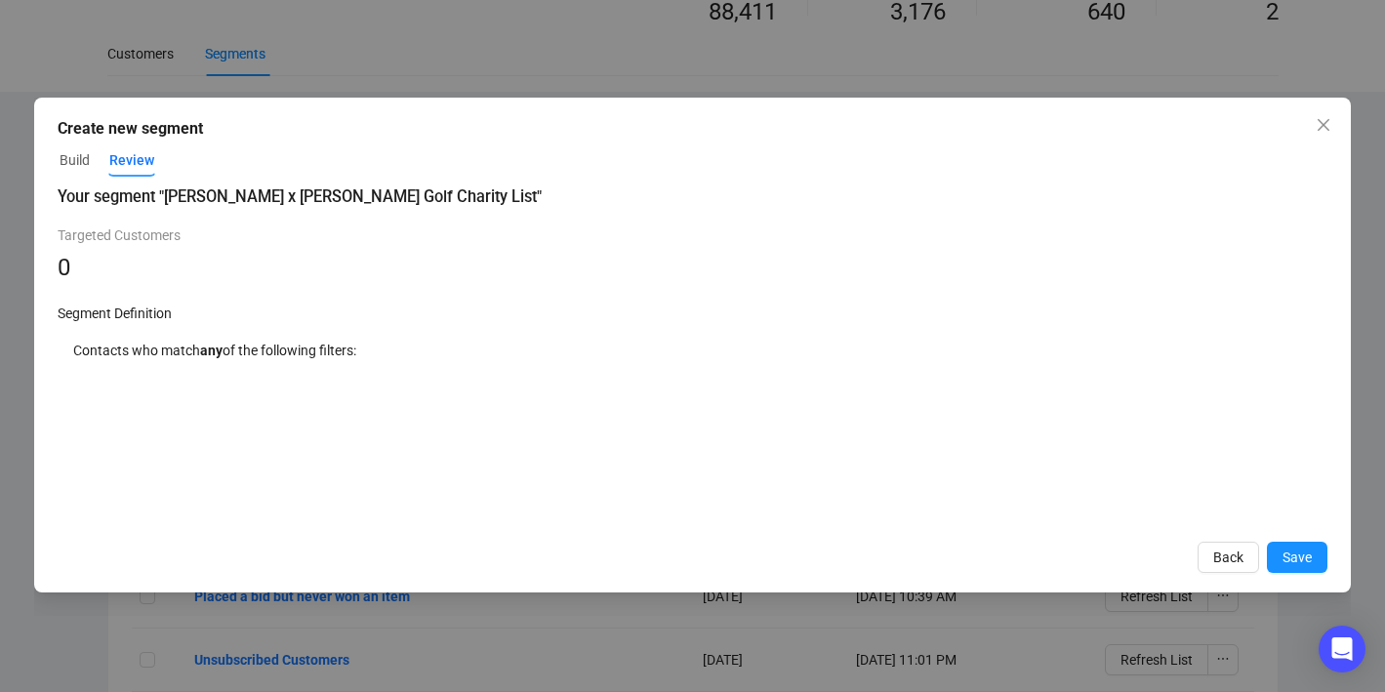
click at [71, 159] on span "Build" at bounding box center [75, 160] width 30 height 20
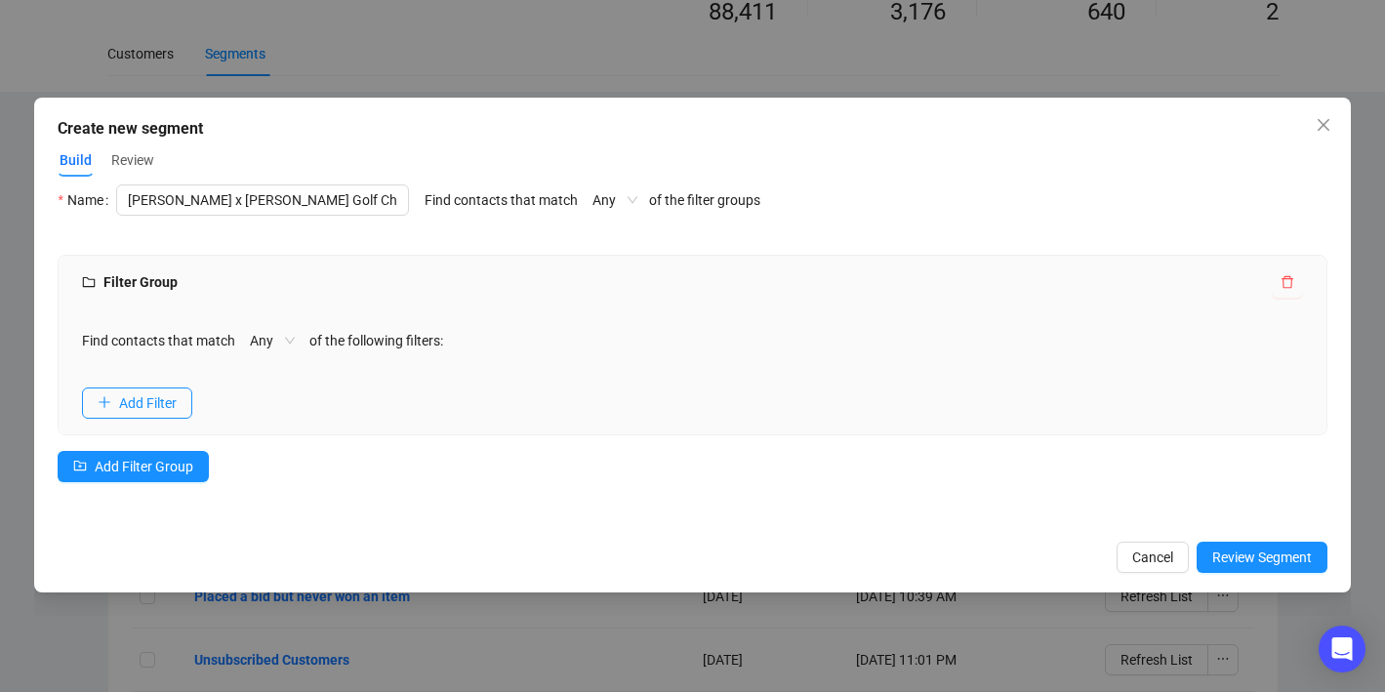
click at [138, 152] on span "Review" at bounding box center [132, 160] width 43 height 20
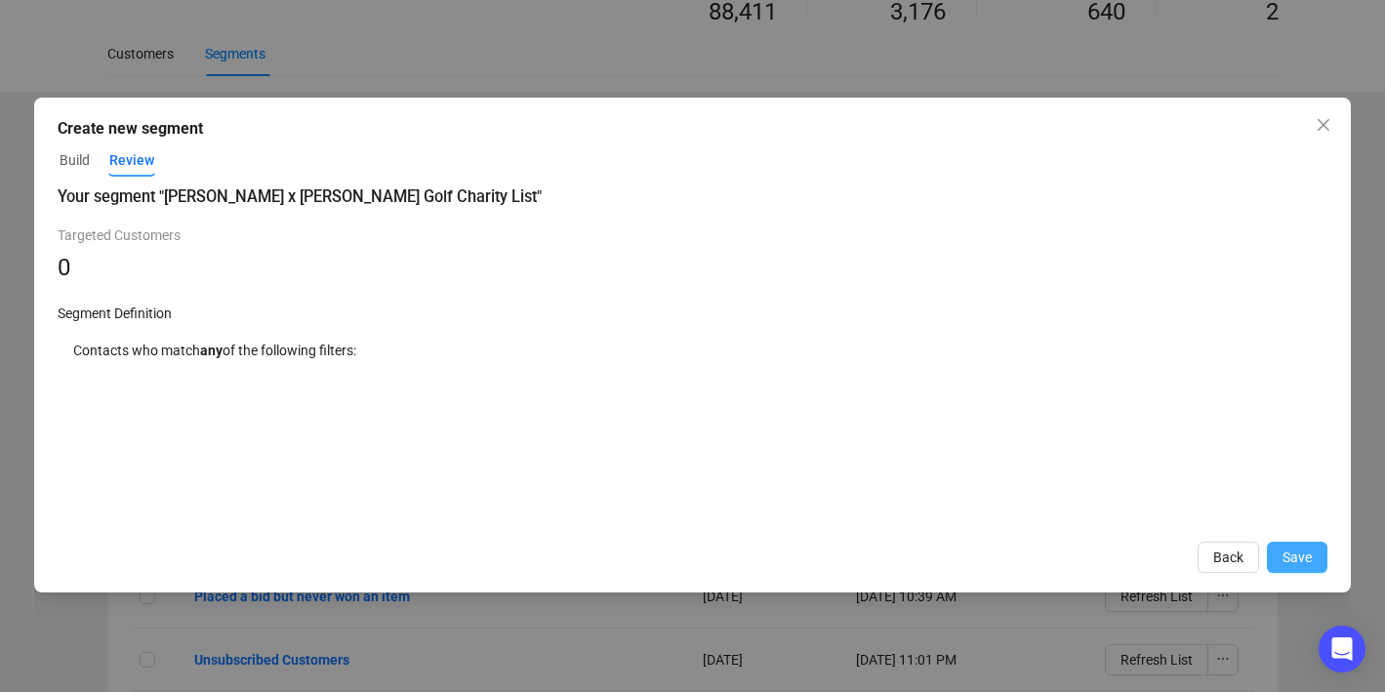
click at [1296, 551] on span "Save" at bounding box center [1296, 557] width 29 height 21
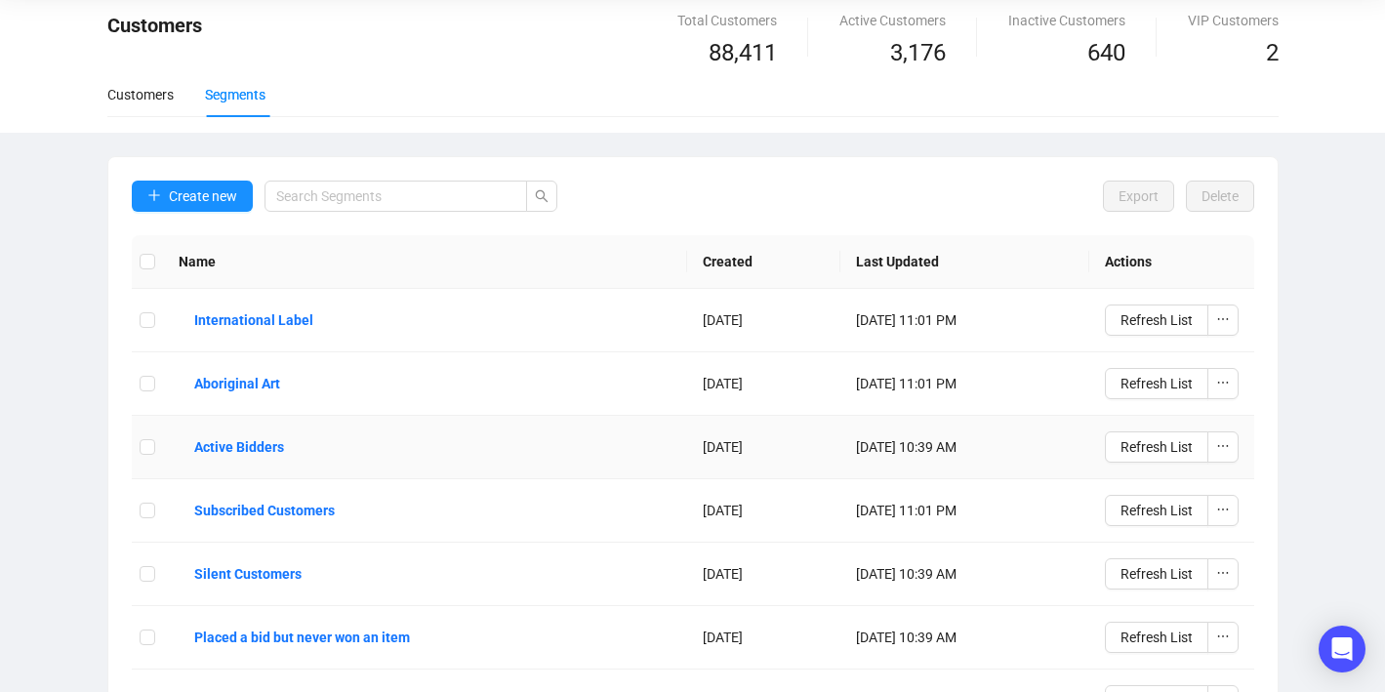
scroll to position [59, 0]
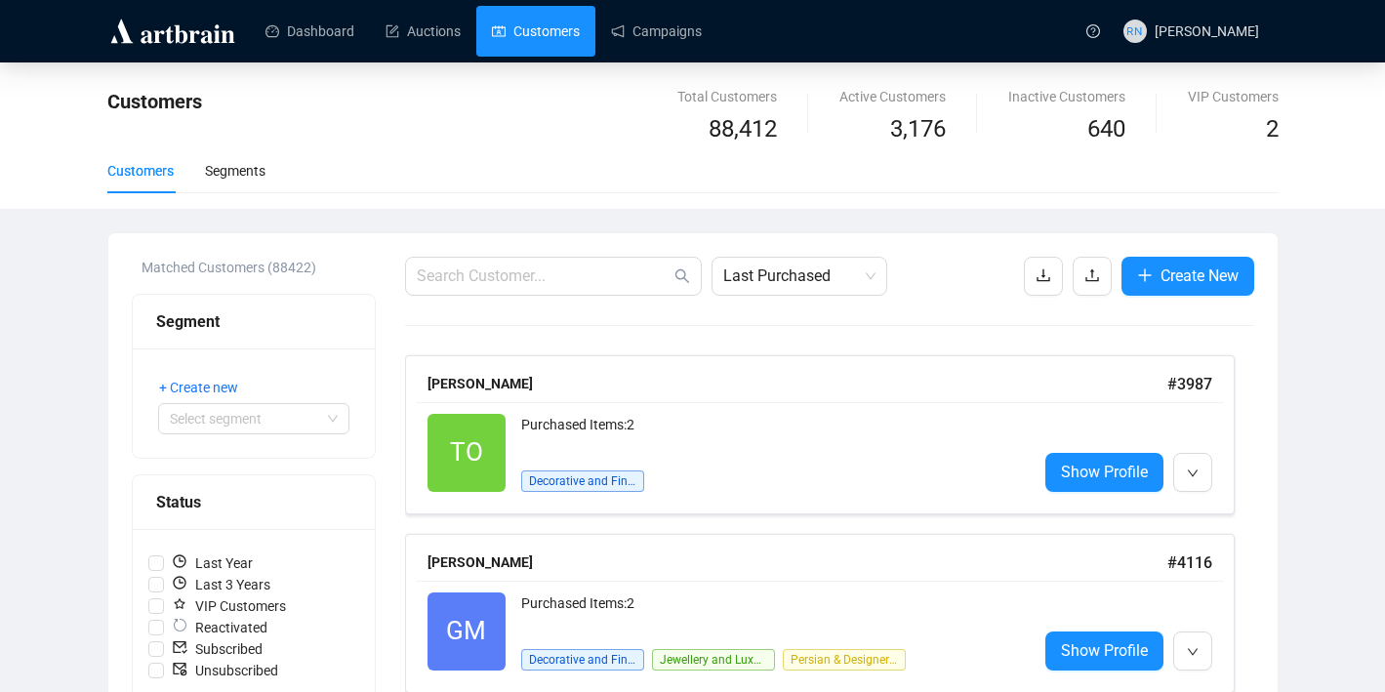
scroll to position [59, 0]
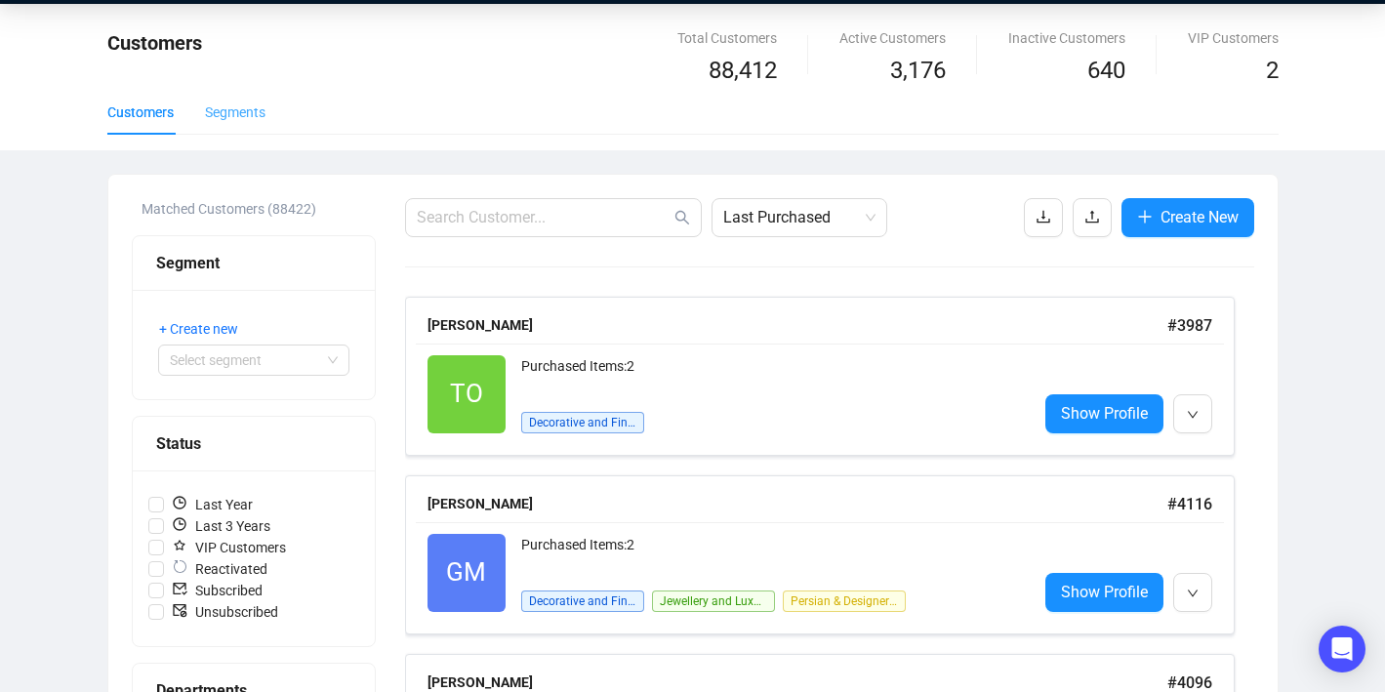
click at [243, 126] on div "Segments" at bounding box center [235, 112] width 61 height 45
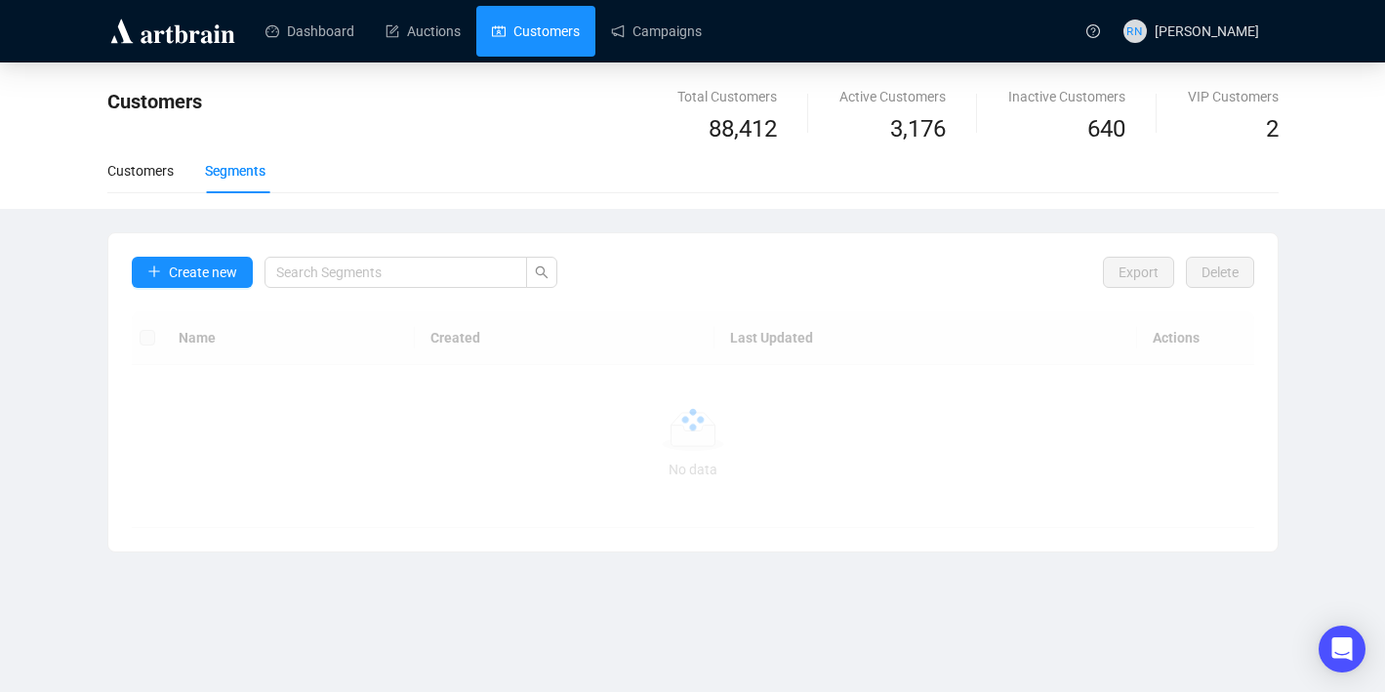
scroll to position [0, 0]
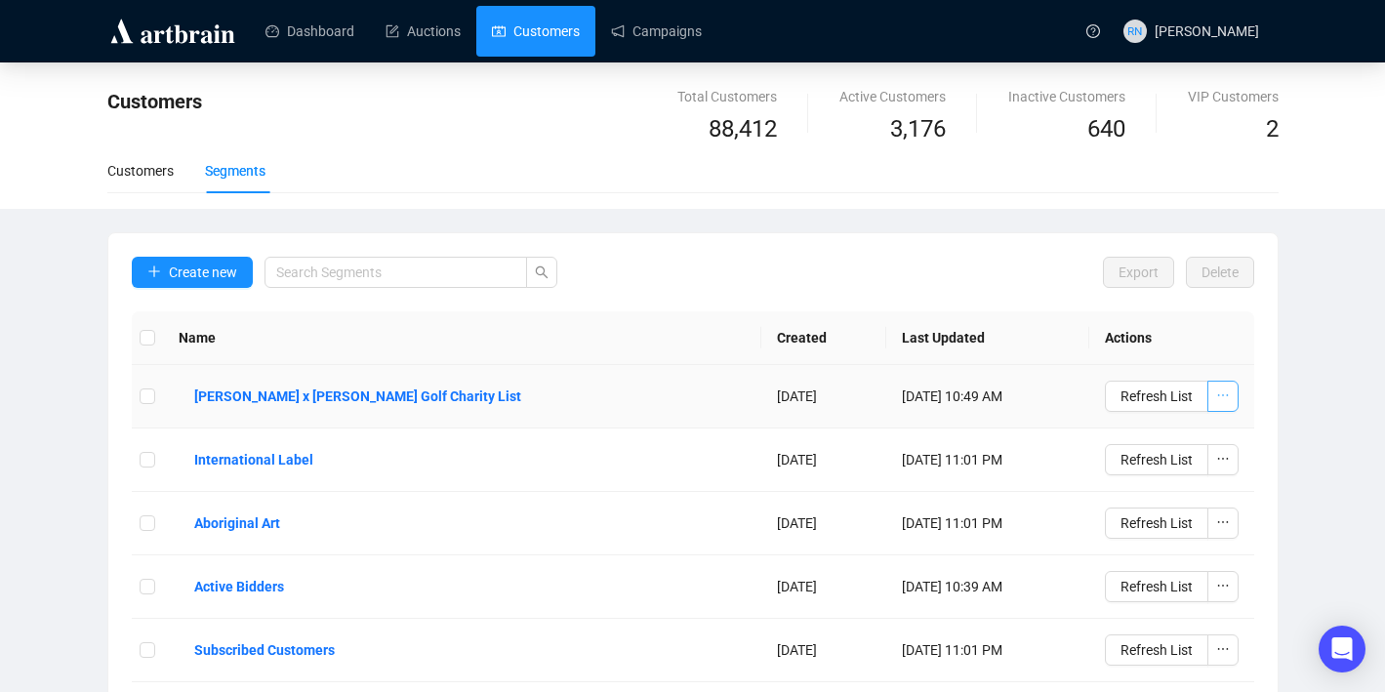
click at [1227, 399] on icon "ellipsis" at bounding box center [1223, 395] width 14 height 14
click at [649, 416] on td "[PERSON_NAME] x [PERSON_NAME] Golf Charity List" at bounding box center [462, 396] width 599 height 63
click at [603, 399] on td "[PERSON_NAME] x [PERSON_NAME] Golf Charity List" at bounding box center [462, 396] width 599 height 63
click at [389, 391] on b "[PERSON_NAME] x [PERSON_NAME] Golf Charity List" at bounding box center [357, 396] width 327 height 21
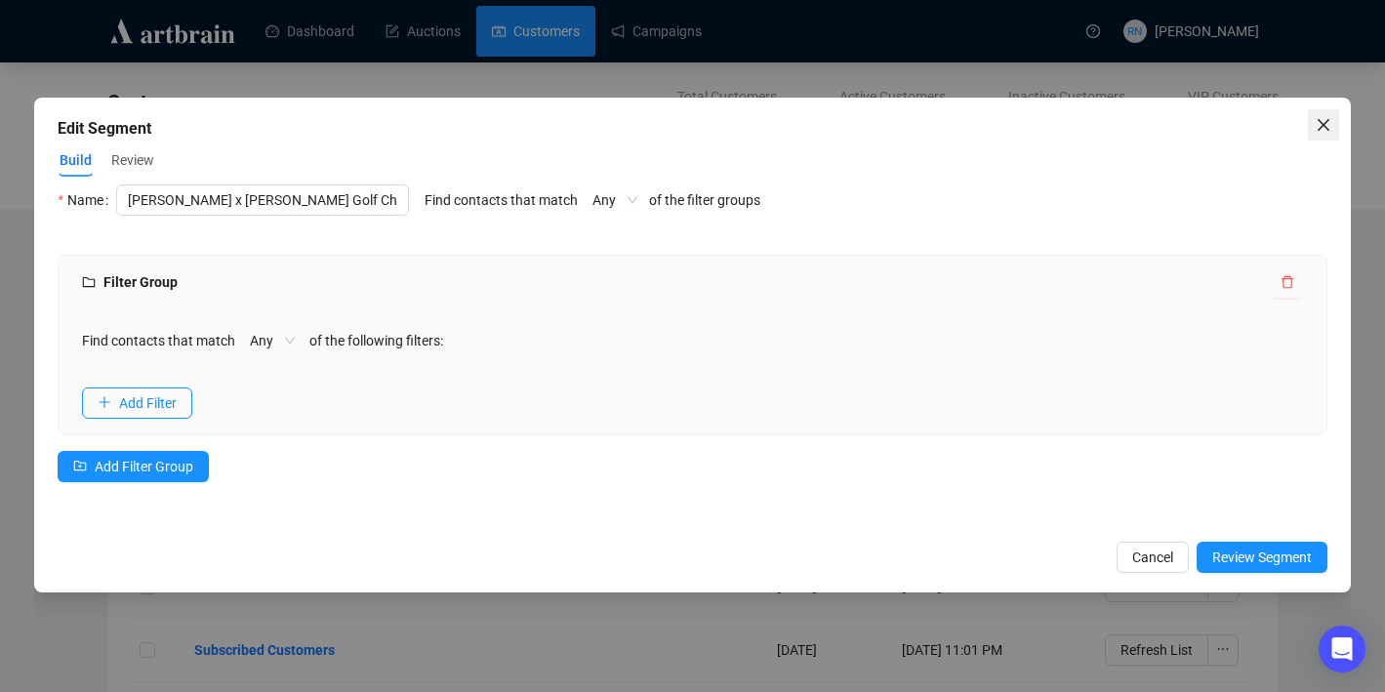
click at [1321, 125] on icon "close" at bounding box center [1323, 125] width 12 height 12
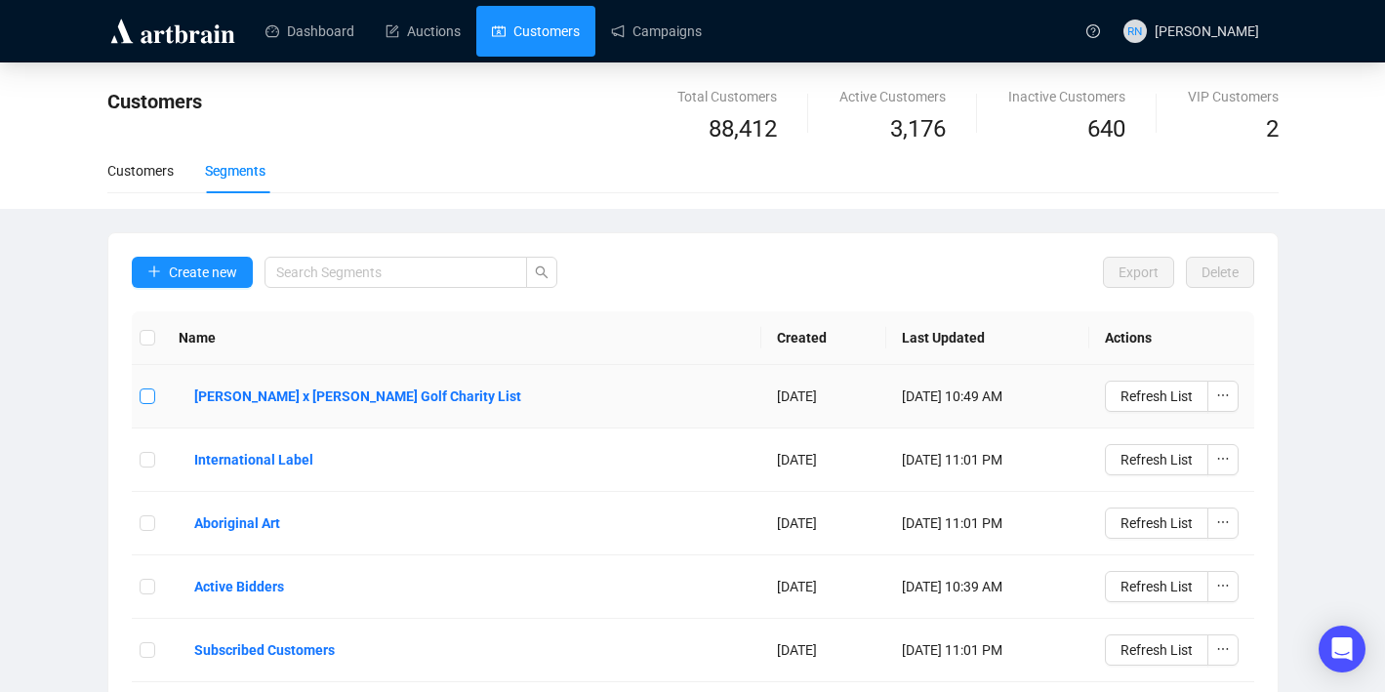
click at [152, 401] on input "checkbox" at bounding box center [148, 396] width 16 height 16
checkbox input "true"
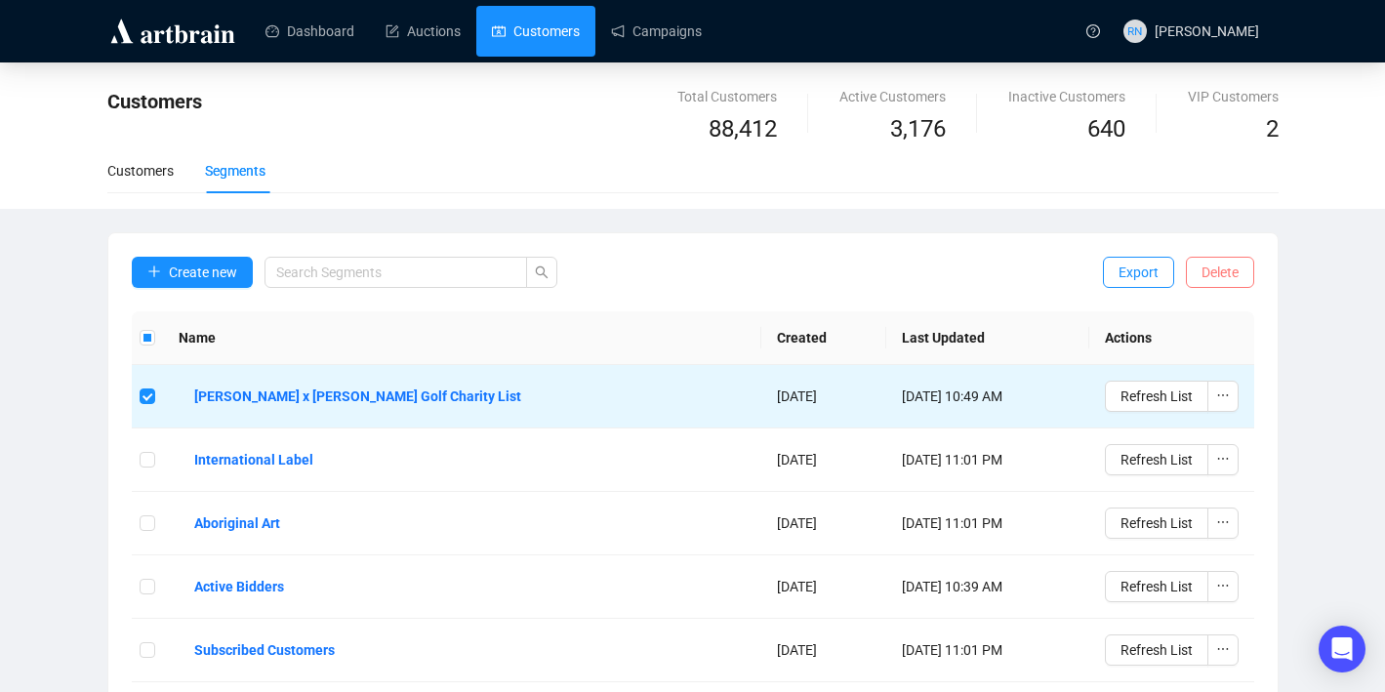
click at [1226, 273] on span "Delete" at bounding box center [1219, 272] width 37 height 21
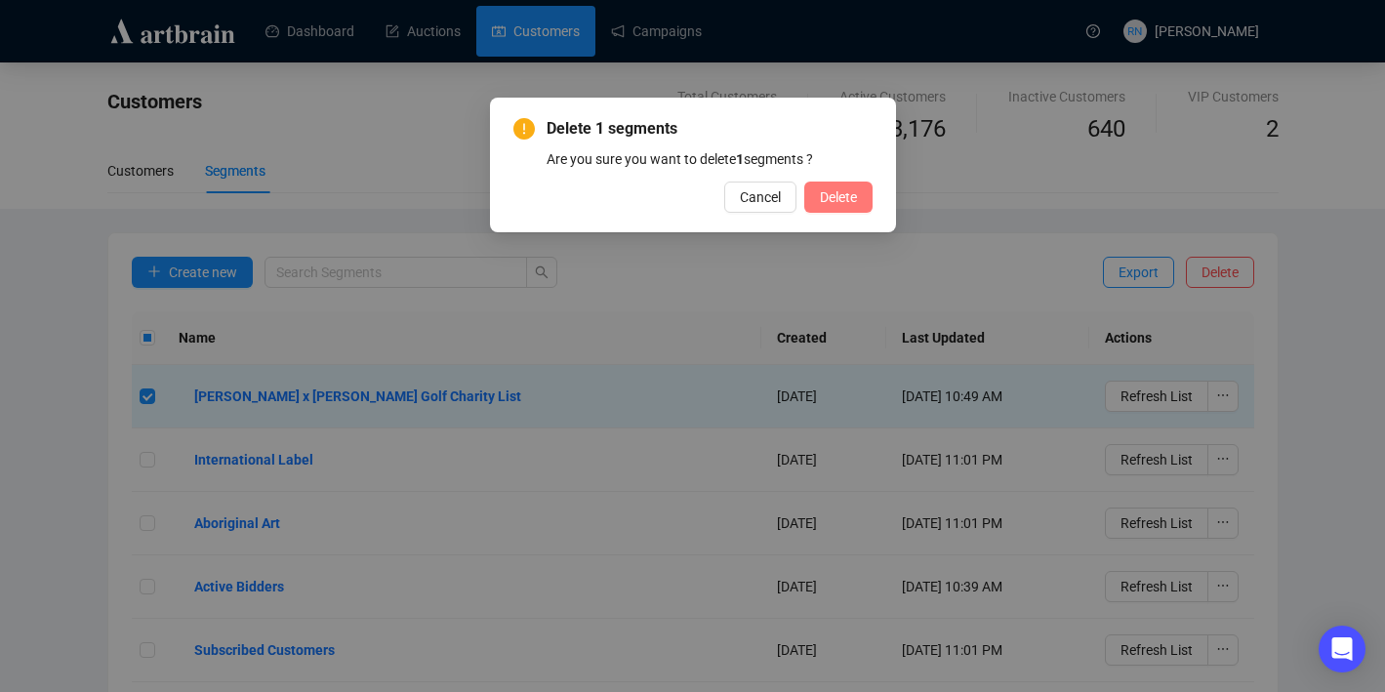
click at [822, 206] on span "Delete" at bounding box center [838, 196] width 37 height 21
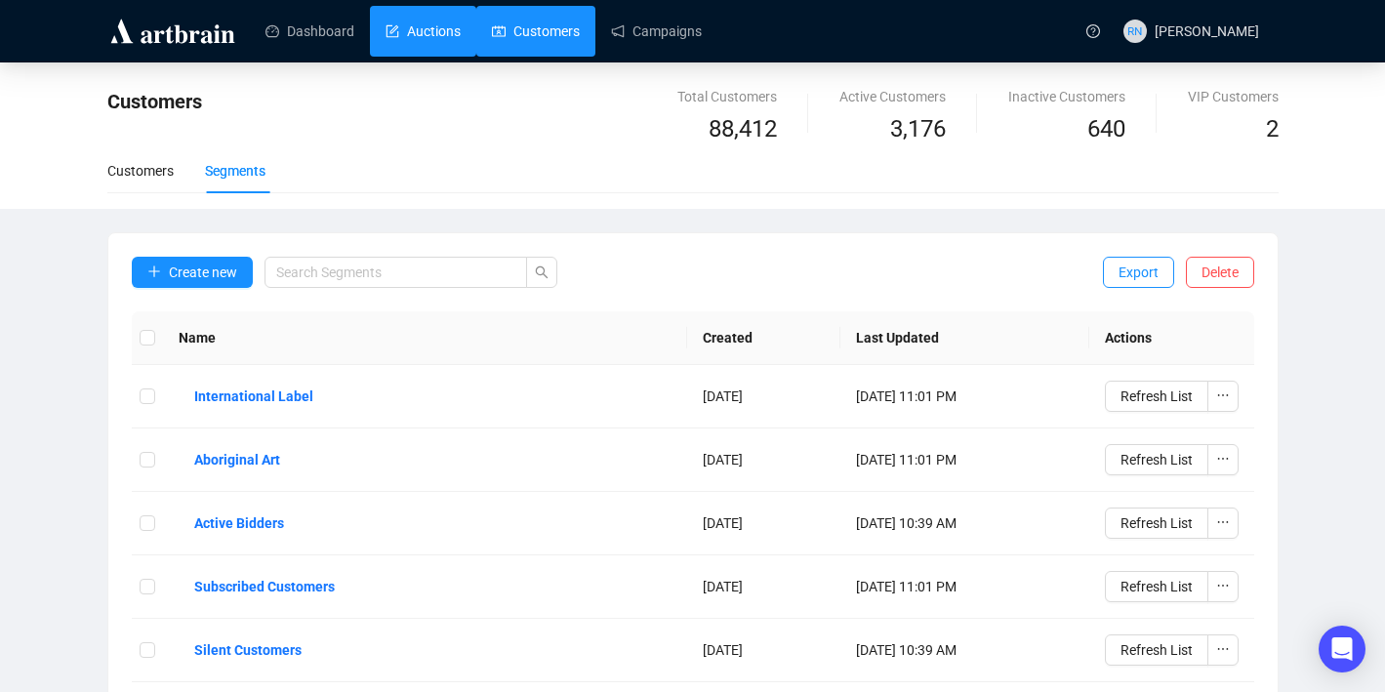
click at [446, 28] on link "Auctions" at bounding box center [423, 31] width 75 height 51
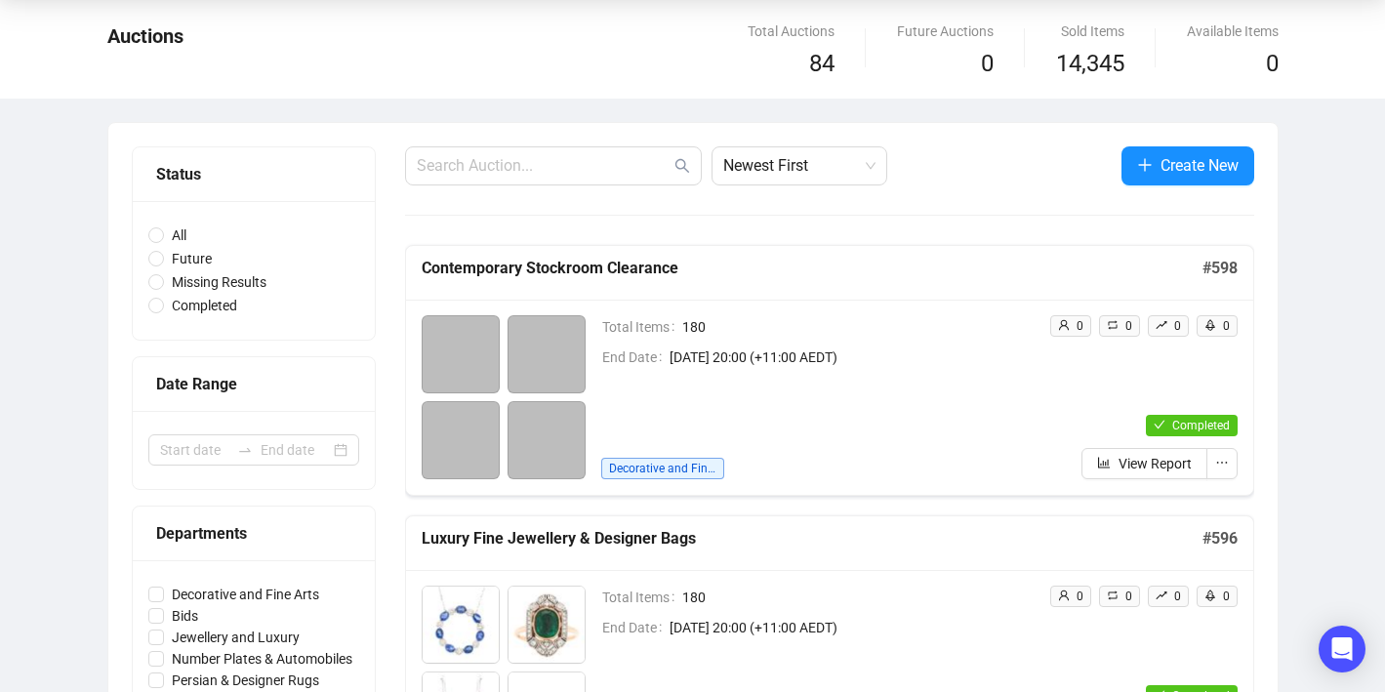
scroll to position [46, 0]
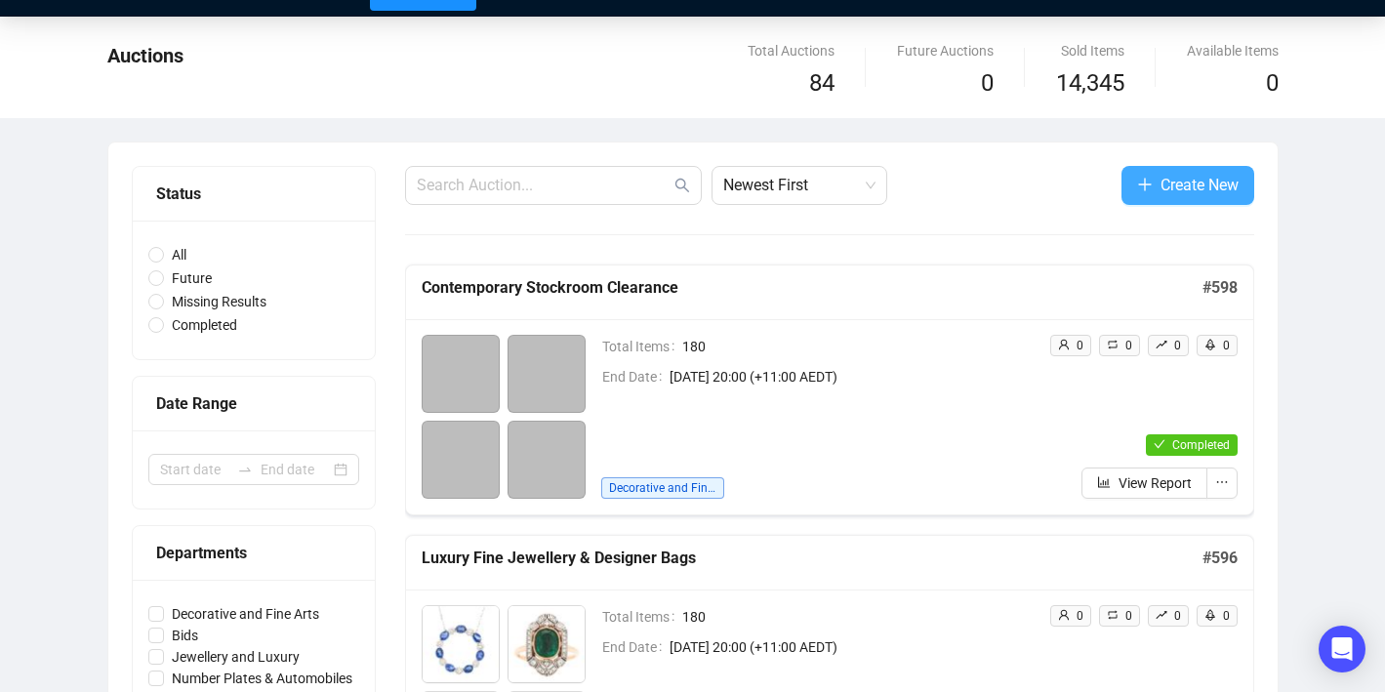
click at [1168, 182] on span "Create New" at bounding box center [1199, 185] width 78 height 24
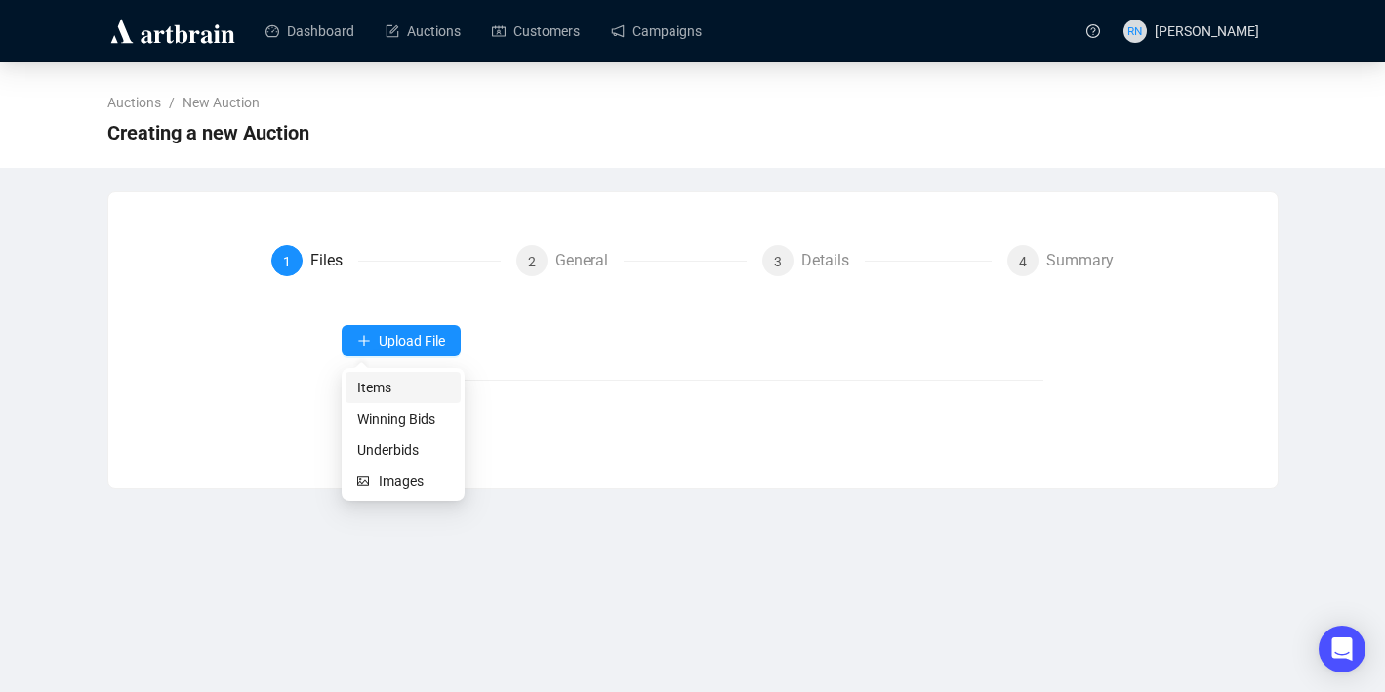
click at [406, 391] on span "Items" at bounding box center [403, 387] width 92 height 21
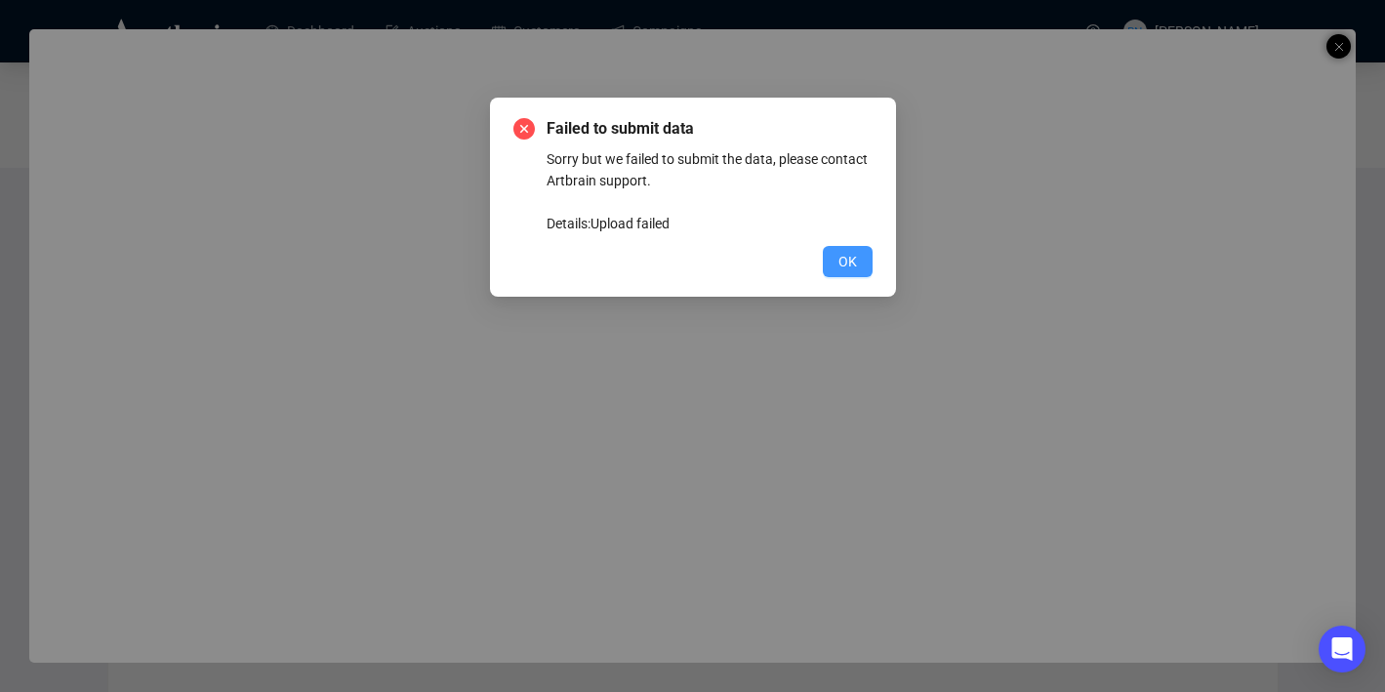
click at [838, 263] on span "OK" at bounding box center [847, 261] width 19 height 21
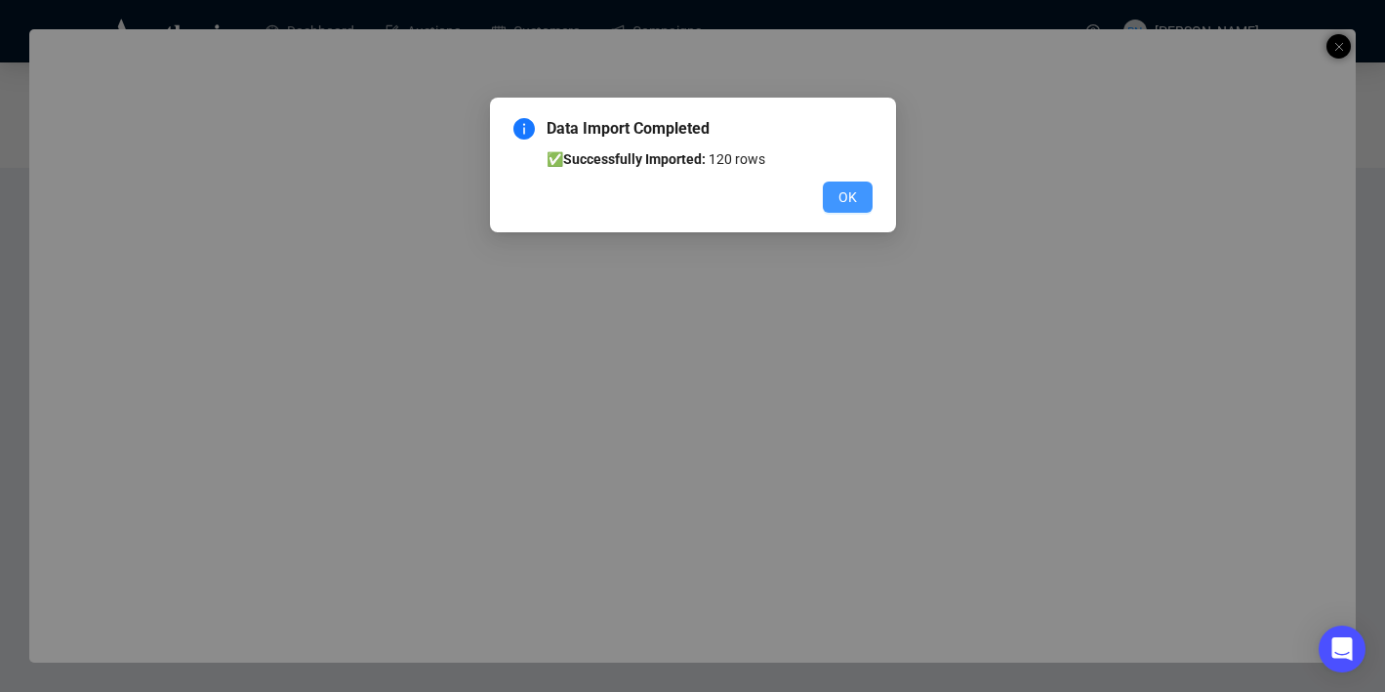
click at [851, 190] on span "OK" at bounding box center [847, 196] width 19 height 21
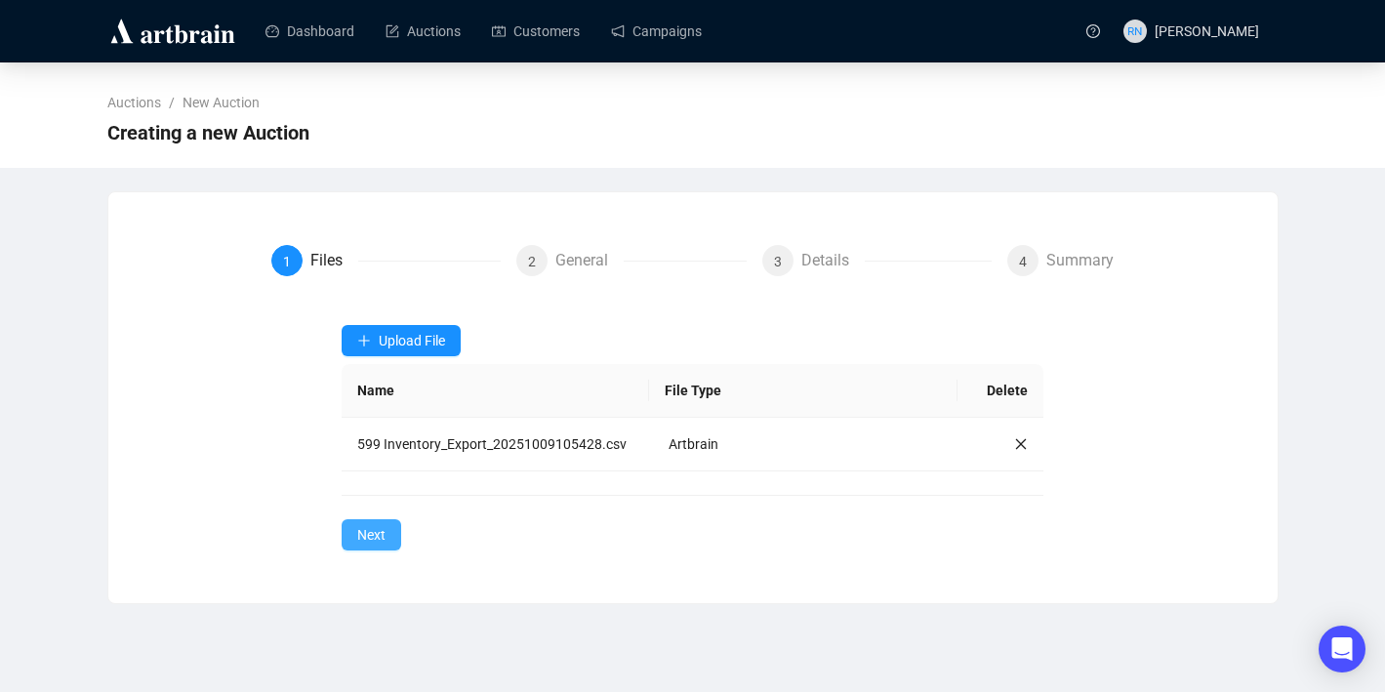
click at [377, 546] on span "Next" at bounding box center [371, 534] width 28 height 21
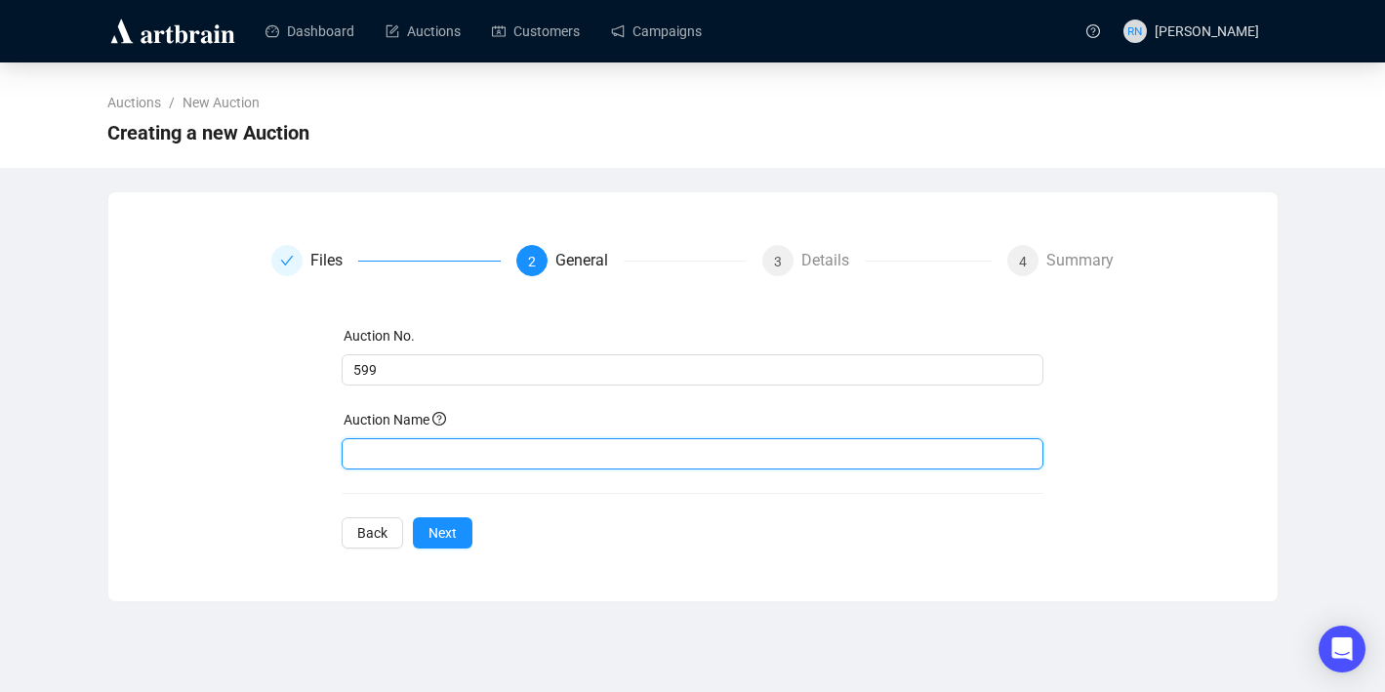
click at [422, 452] on input "text" at bounding box center [693, 453] width 702 height 31
type input "Street & Pop Art"
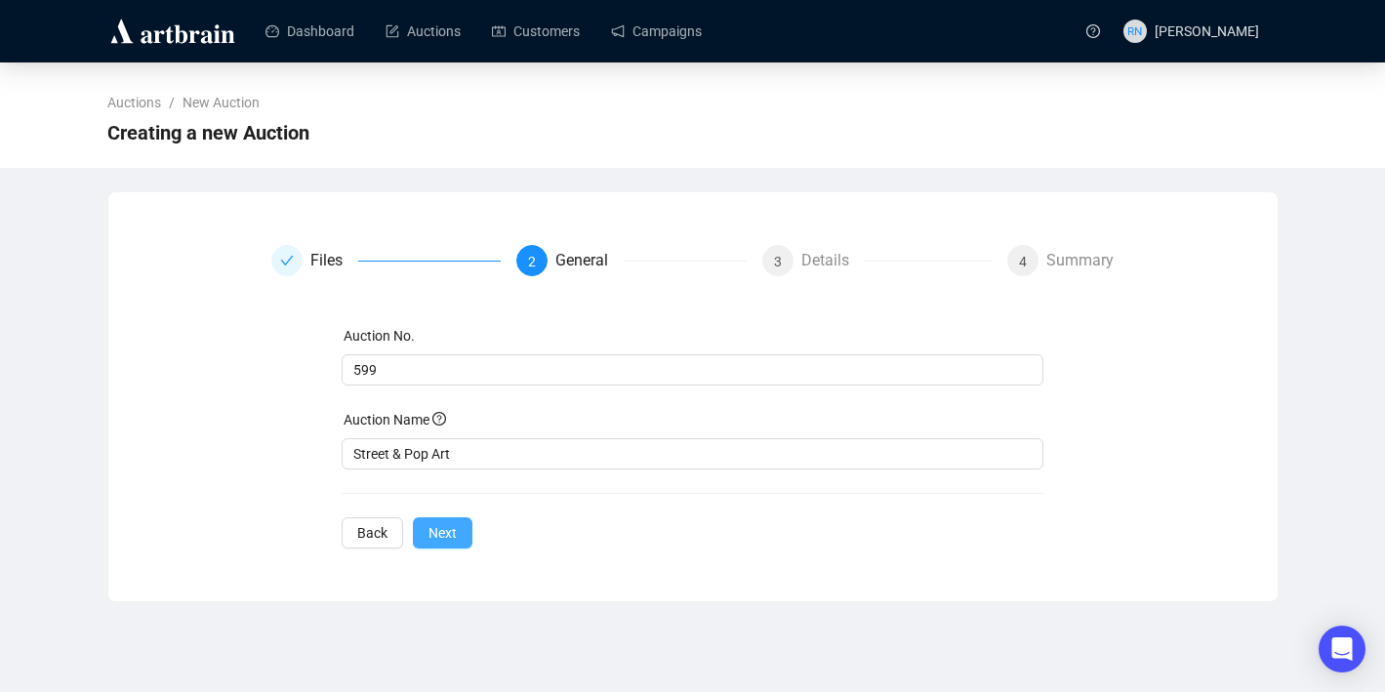
click at [464, 543] on button "Next" at bounding box center [443, 532] width 60 height 31
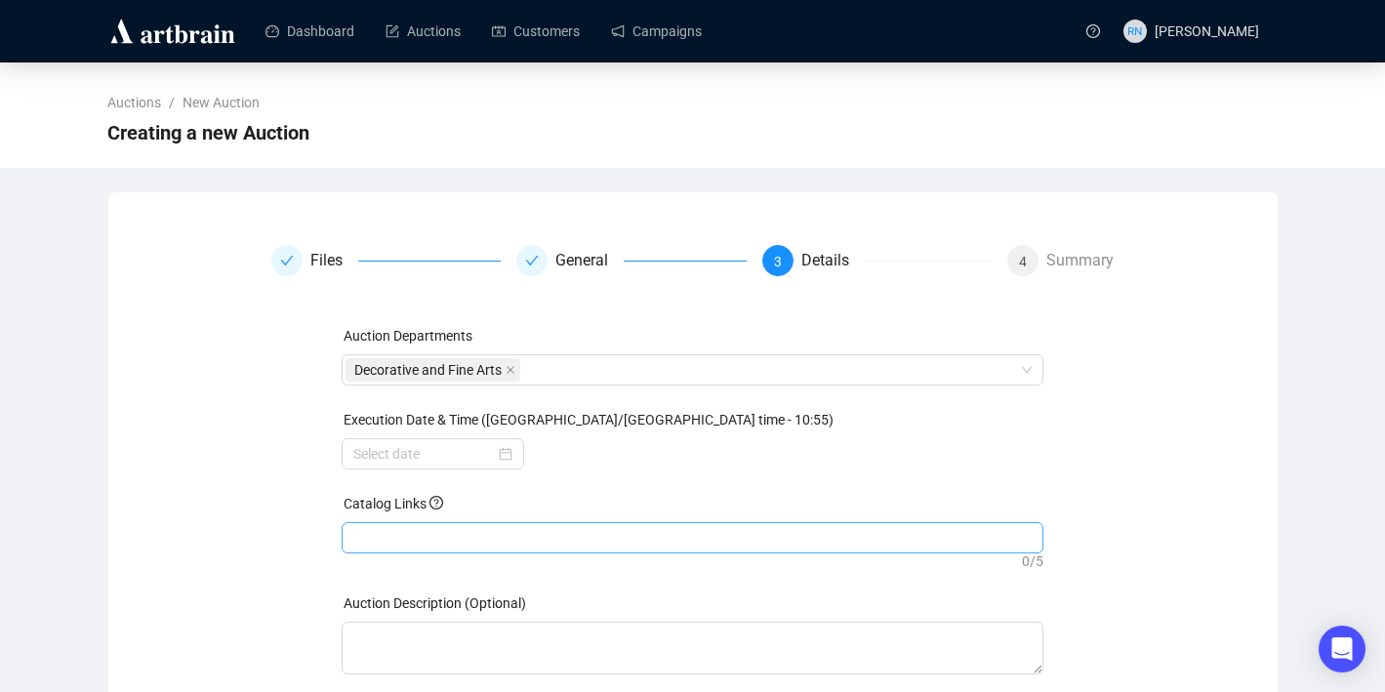
click at [448, 539] on div at bounding box center [693, 537] width 694 height 27
paste input "https://www.ozbid.com.au/auction-catalog/street-pop-art_GGHTVKTWNP"
click at [499, 460] on div at bounding box center [432, 453] width 159 height 21
type input "https://www.ozbid.com.au/auction-catalog/street-pop-art_GGHTVKTWNP"
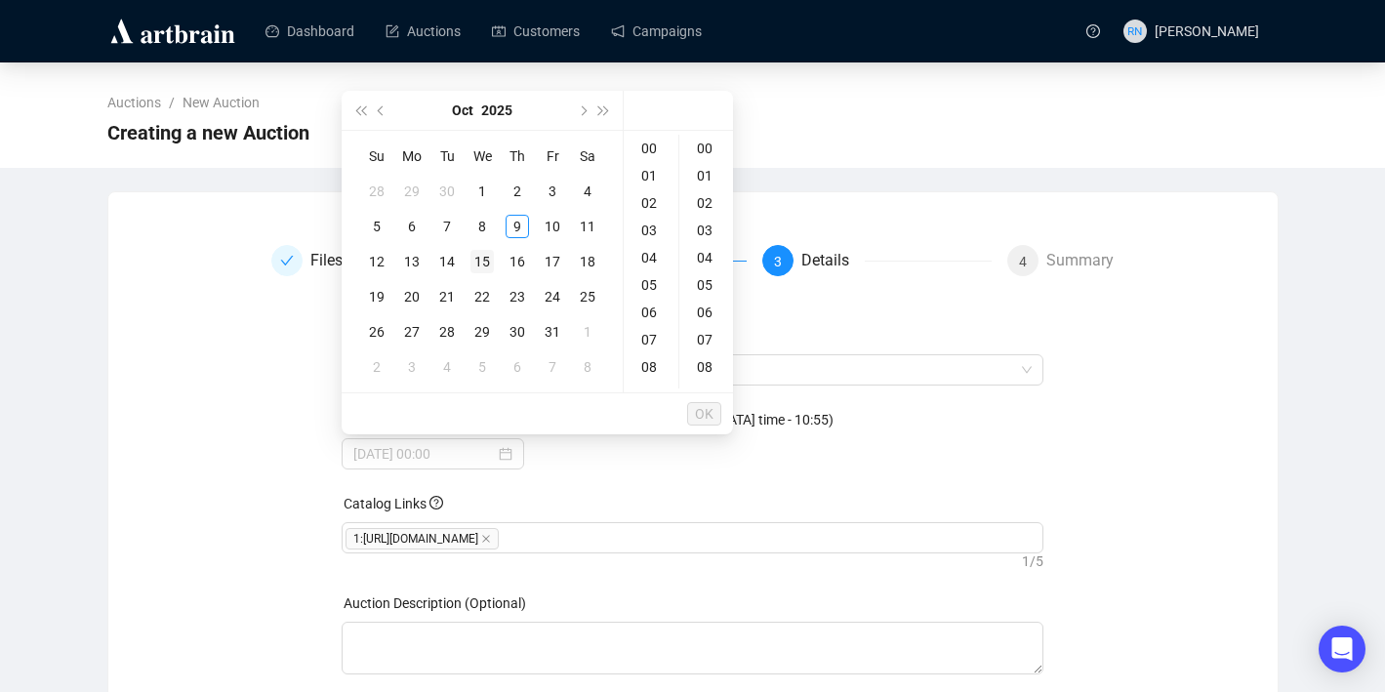
click at [477, 273] on td "15" at bounding box center [482, 261] width 35 height 35
click at [654, 316] on div "18" at bounding box center [651, 308] width 47 height 27
type input "2025-10-15 18:00"
click at [703, 418] on span "OK" at bounding box center [704, 413] width 19 height 37
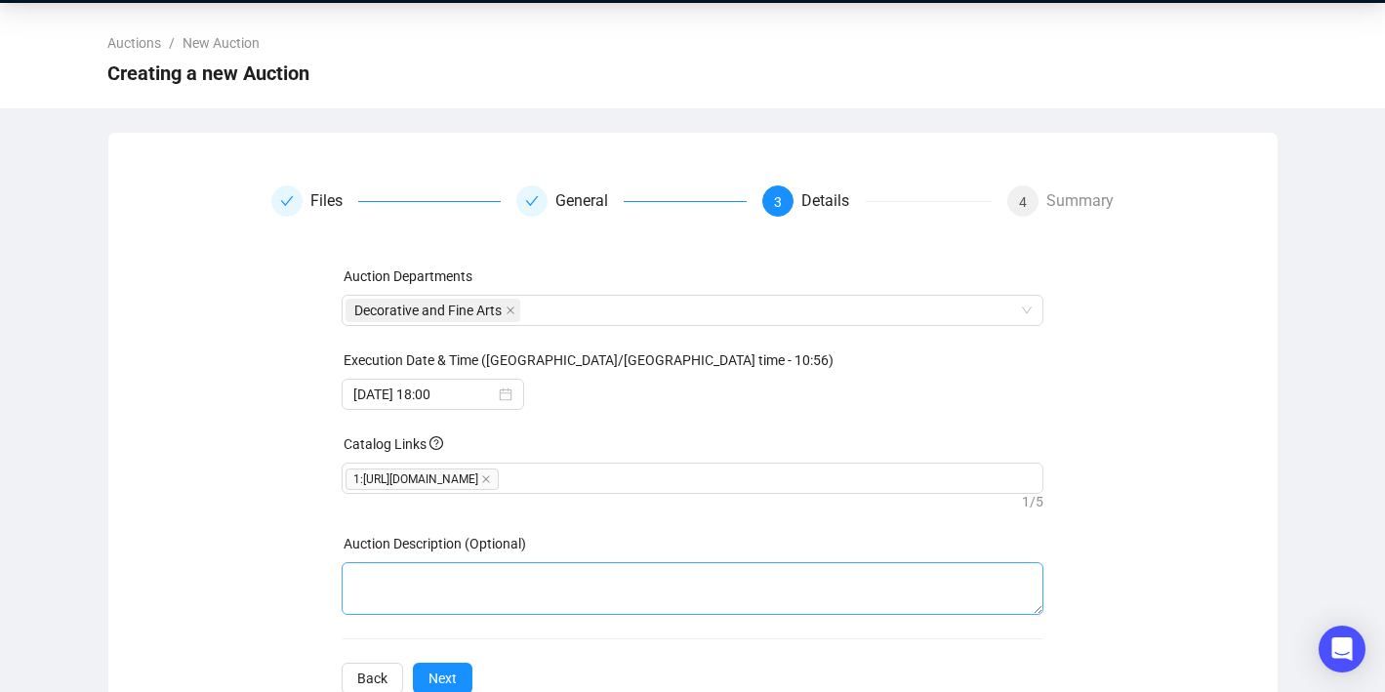
scroll to position [115, 0]
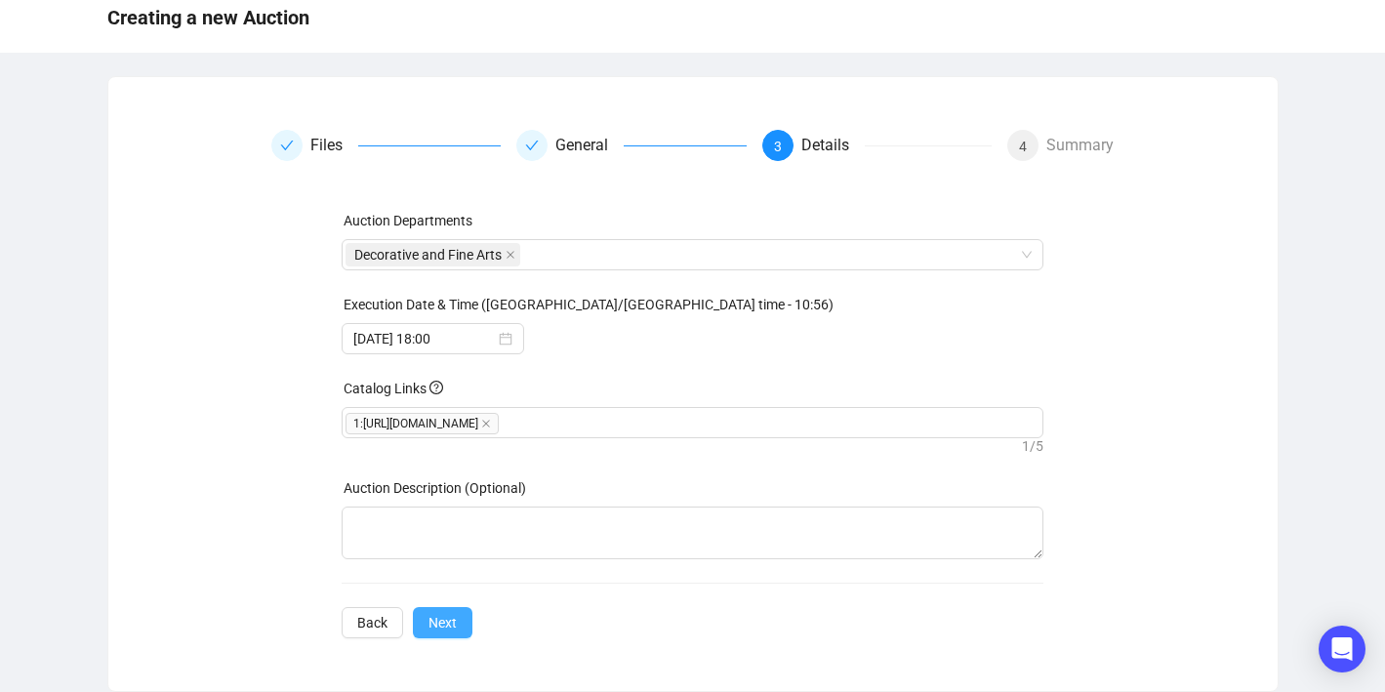
click at [465, 619] on button "Next" at bounding box center [443, 622] width 60 height 31
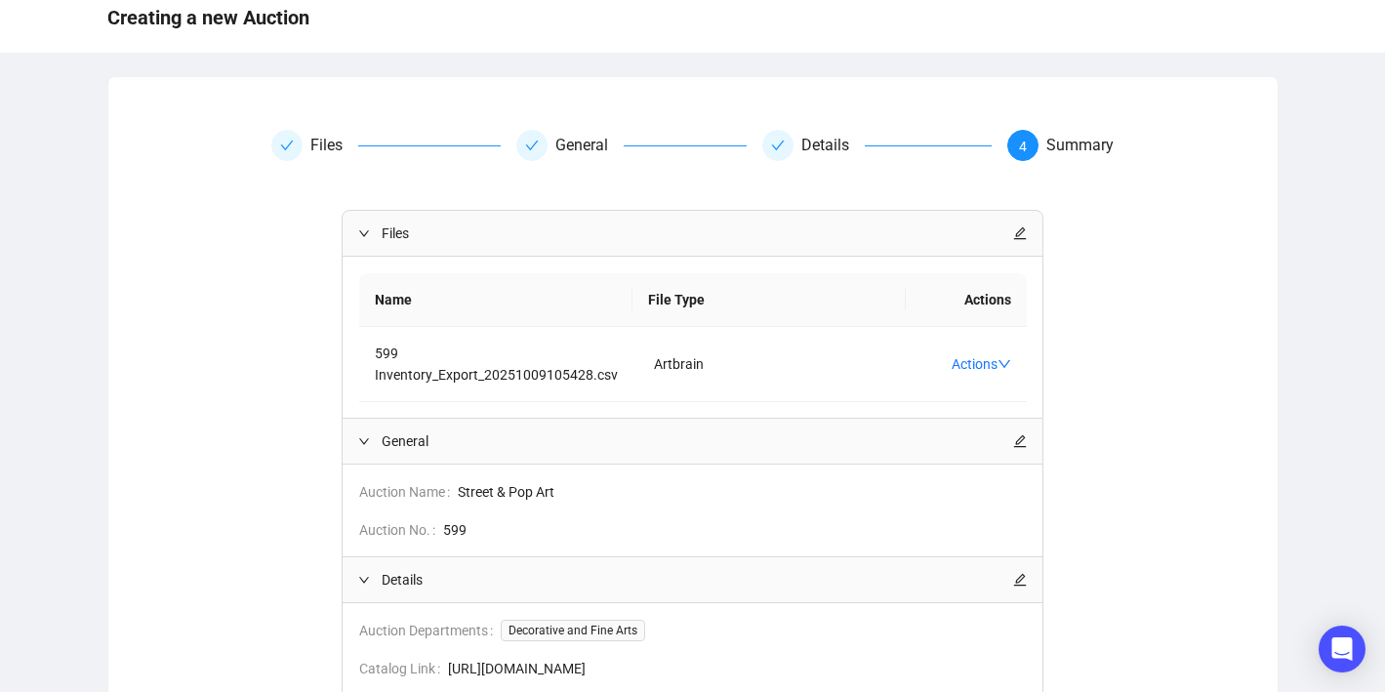
scroll to position [337, 0]
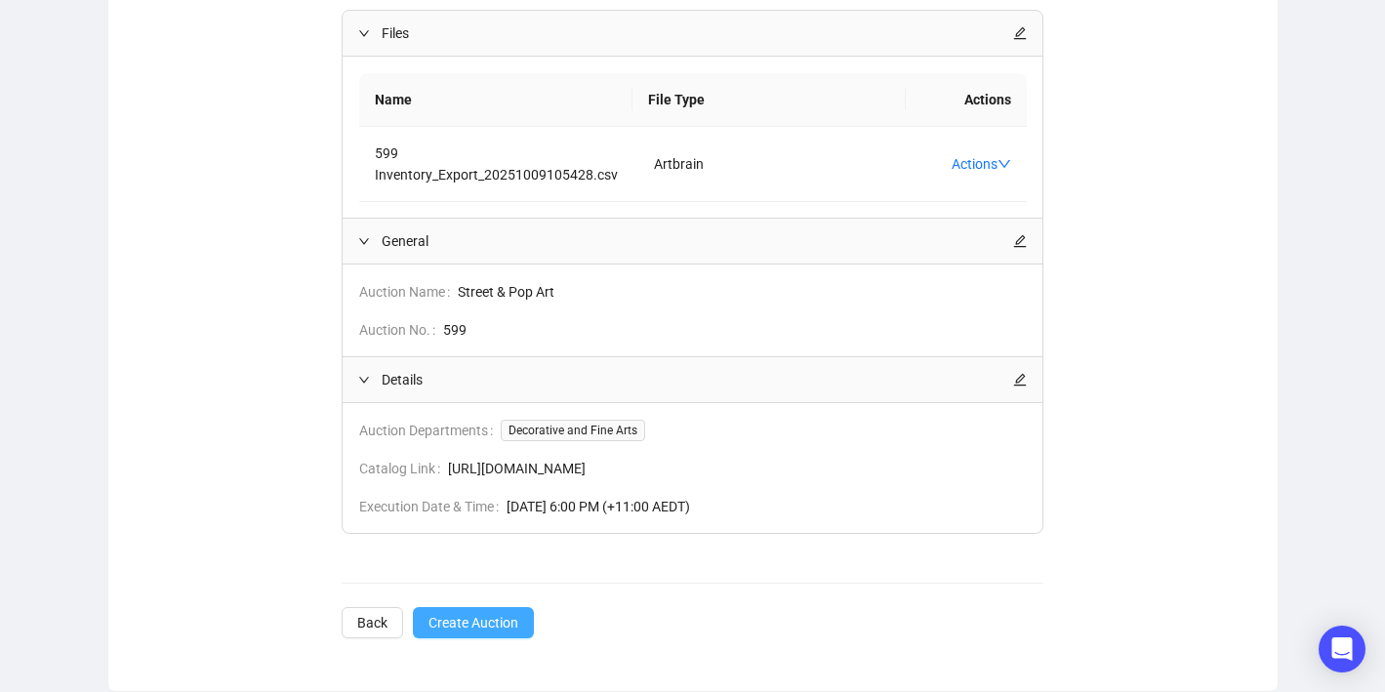
click at [468, 619] on span "Create Auction" at bounding box center [473, 622] width 90 height 21
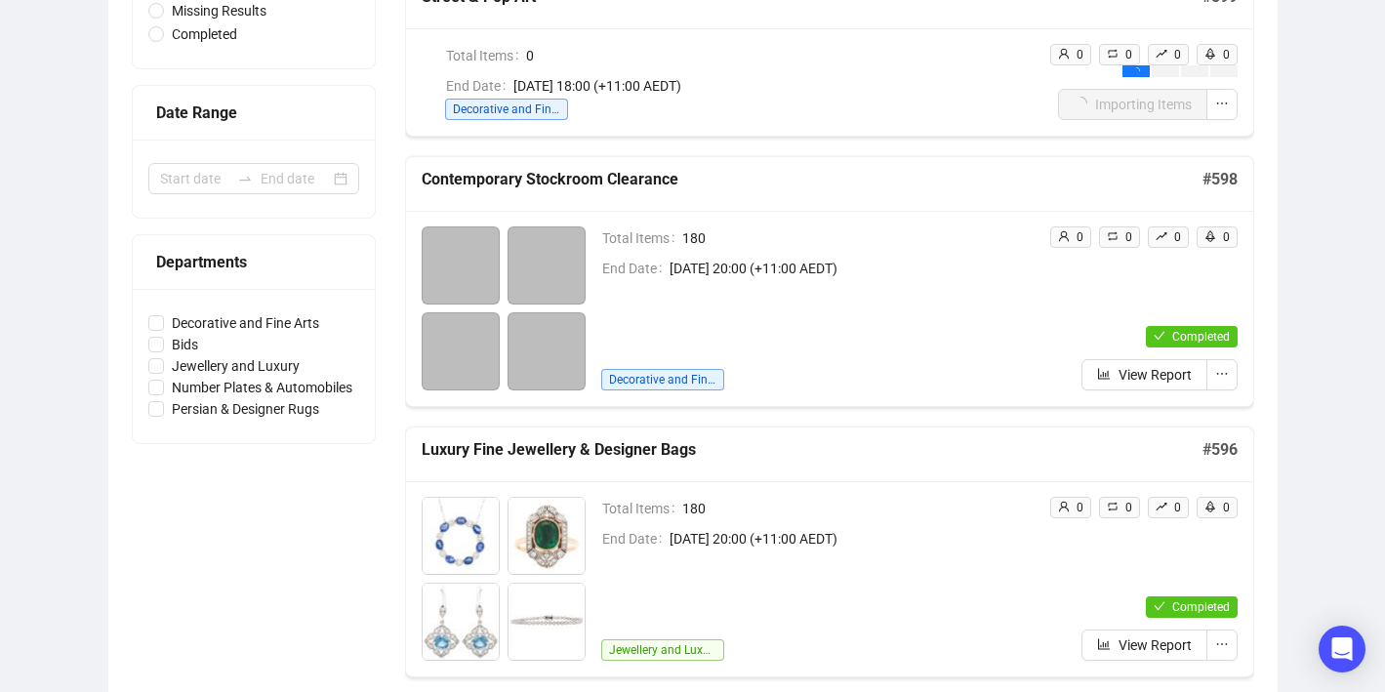
scroll to position [108, 0]
